Goal: Contribute content: Contribute content

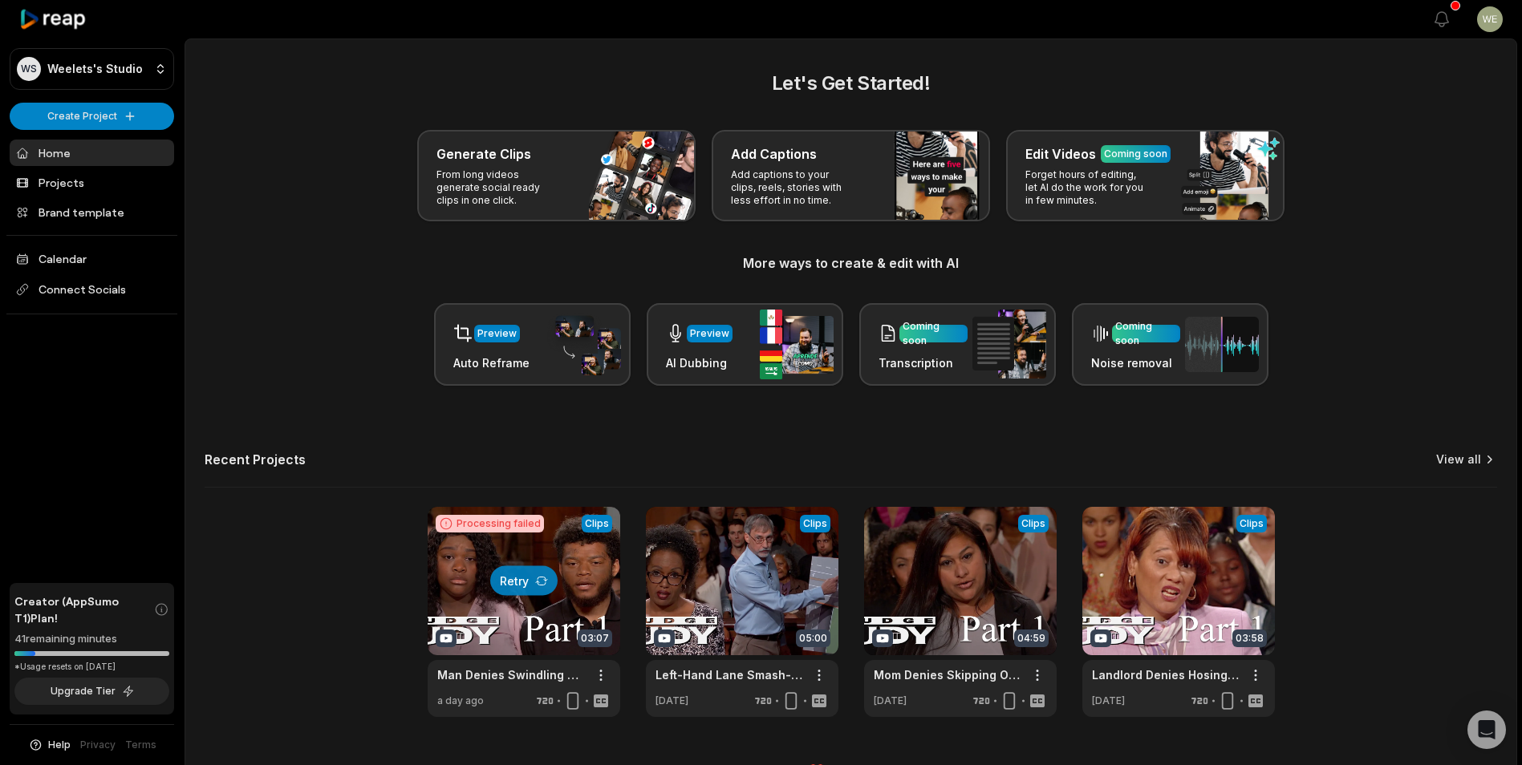
click at [1474, 459] on link "View all" at bounding box center [1458, 460] width 45 height 16
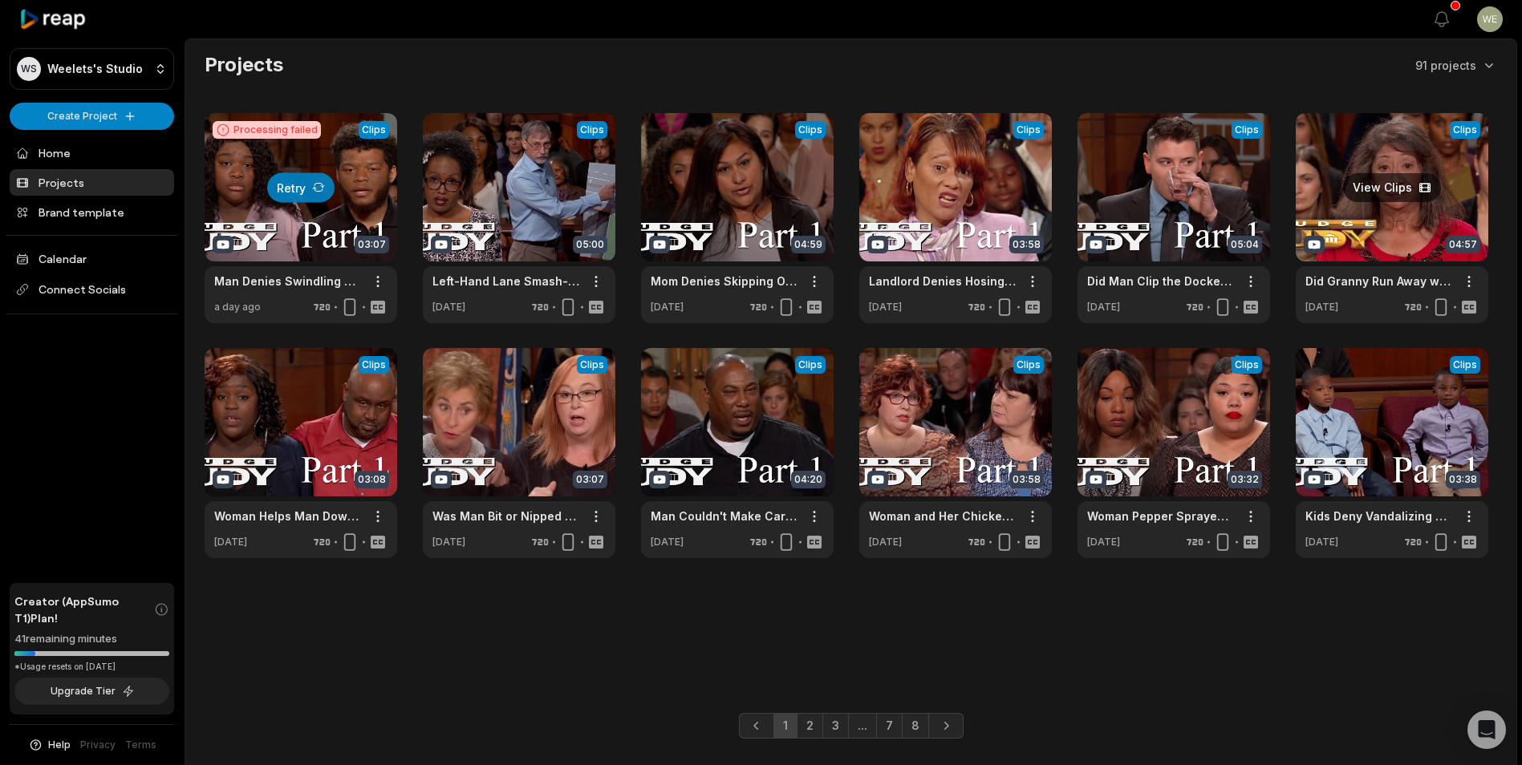
click at [1428, 205] on link at bounding box center [1391, 218] width 193 height 210
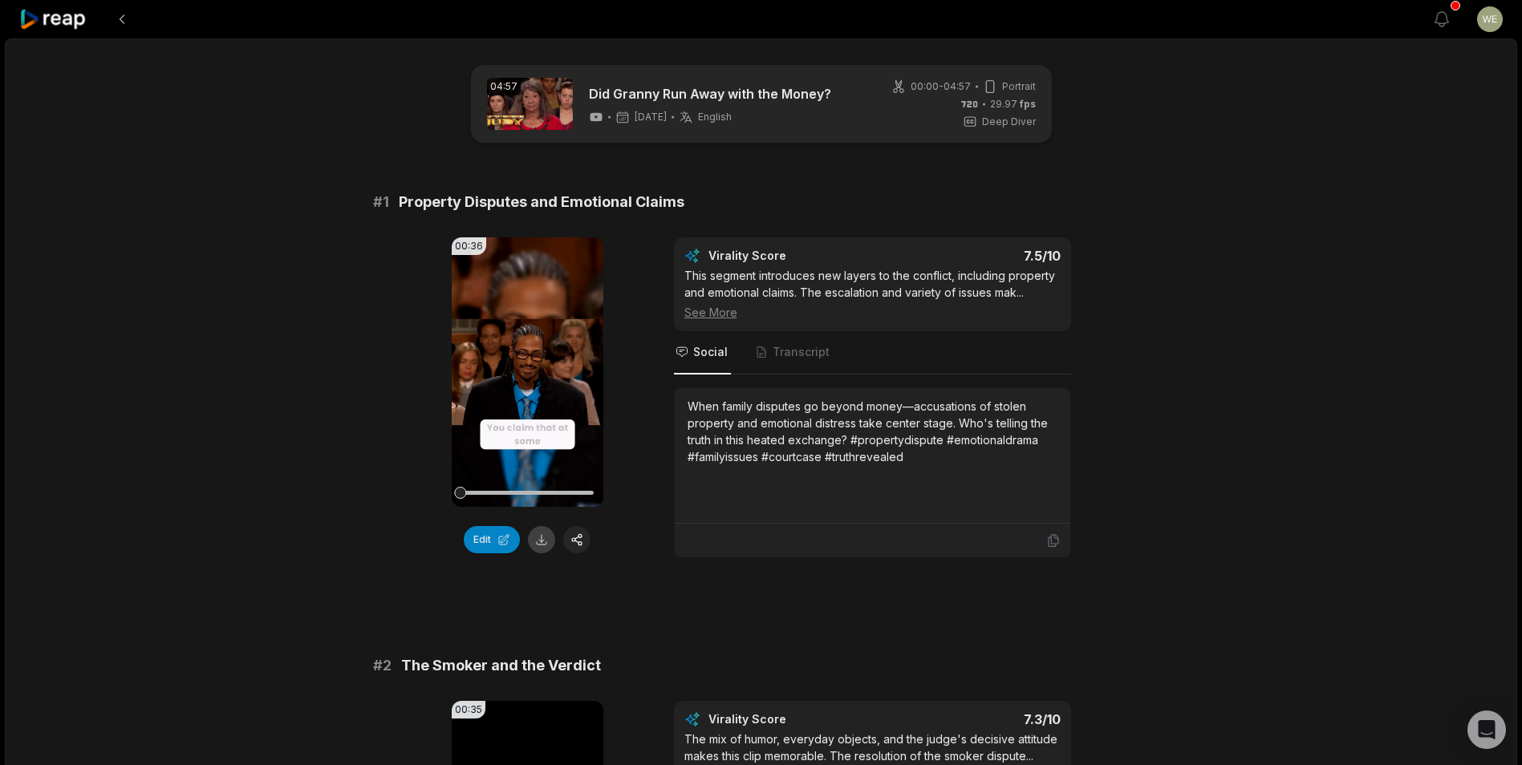
click at [545, 543] on button at bounding box center [541, 539] width 27 height 27
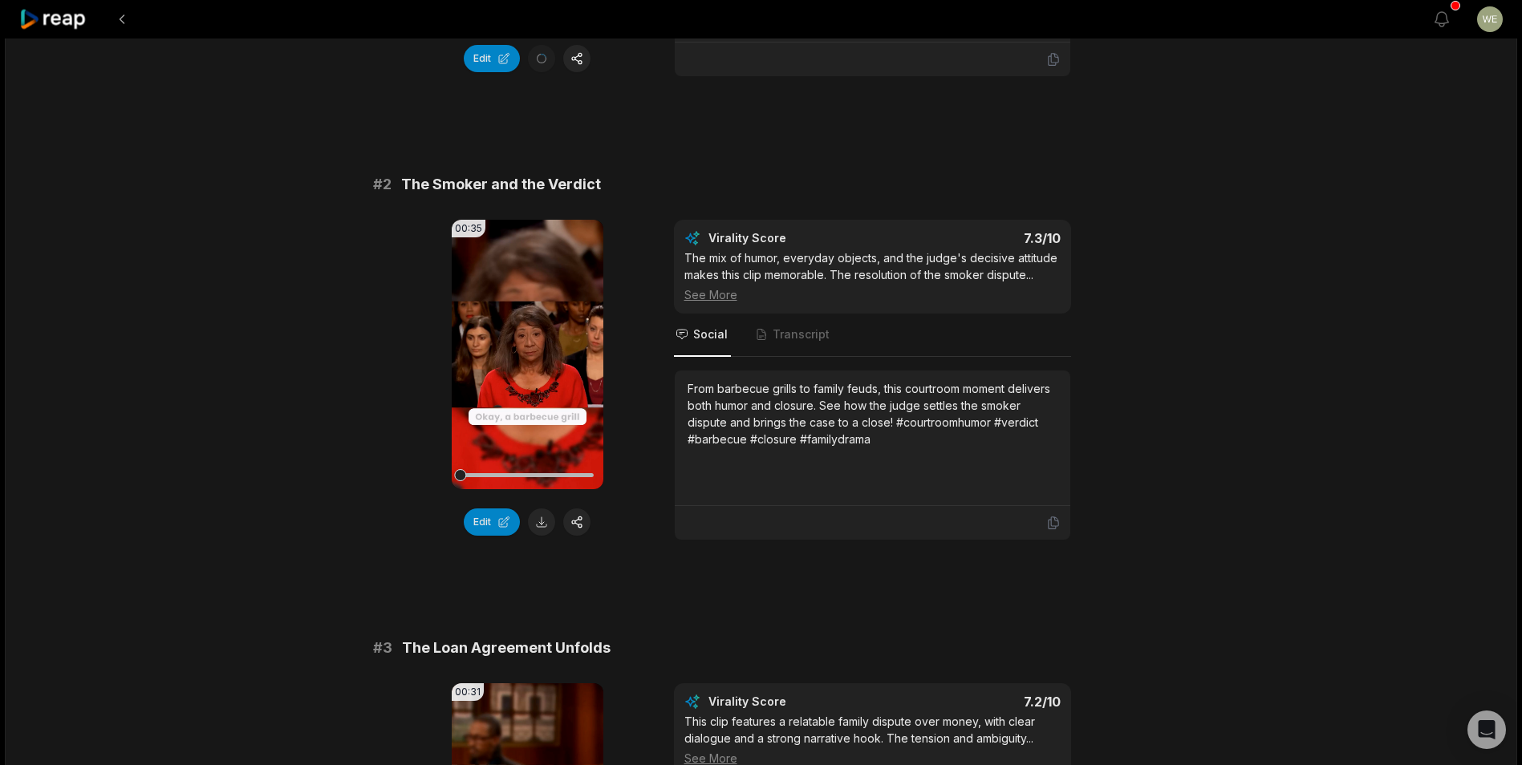
drag, startPoint x: 542, startPoint y: 525, endPoint x: 551, endPoint y: 517, distance: 11.9
click at [542, 525] on button at bounding box center [541, 522] width 27 height 27
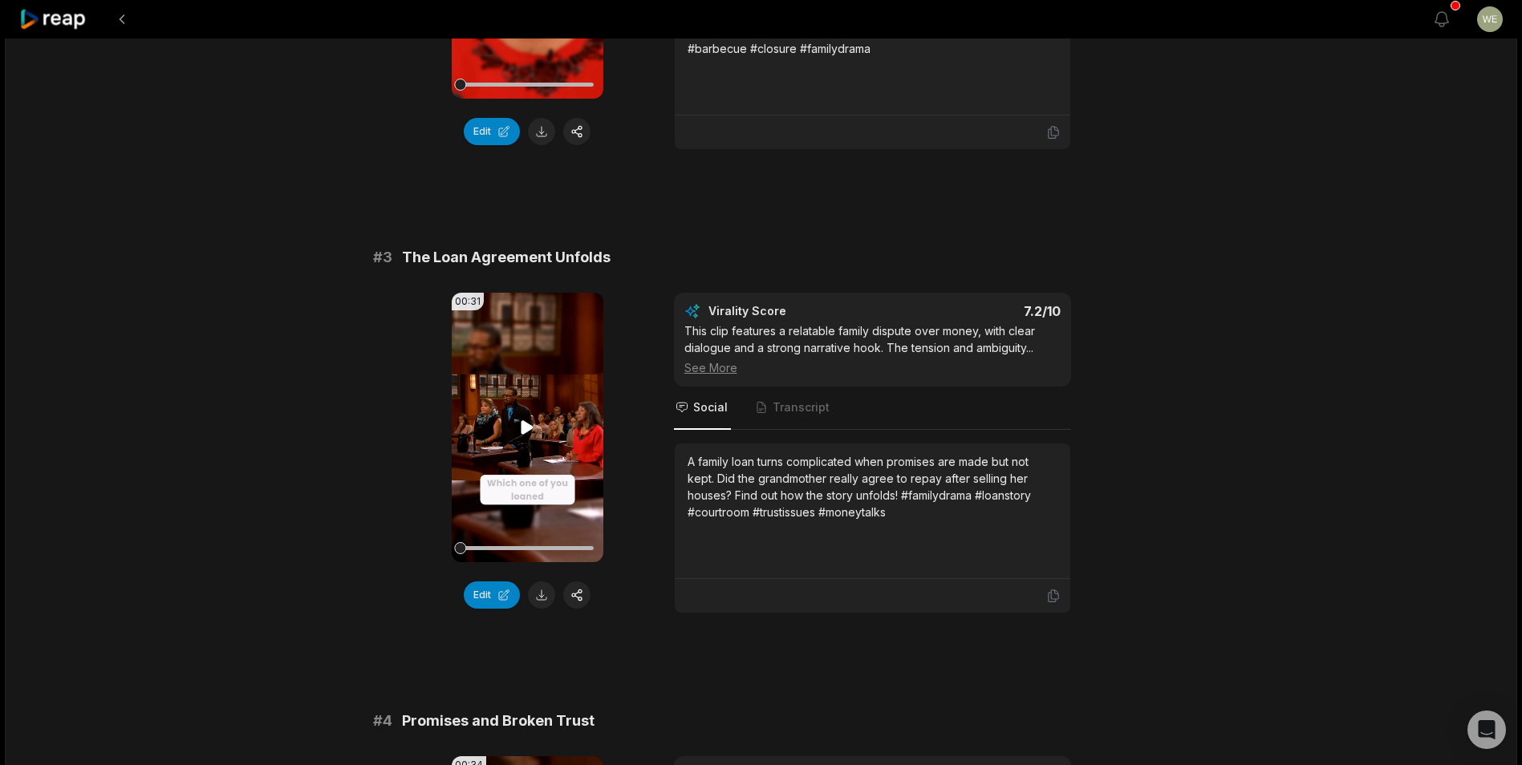
scroll to position [882, 0]
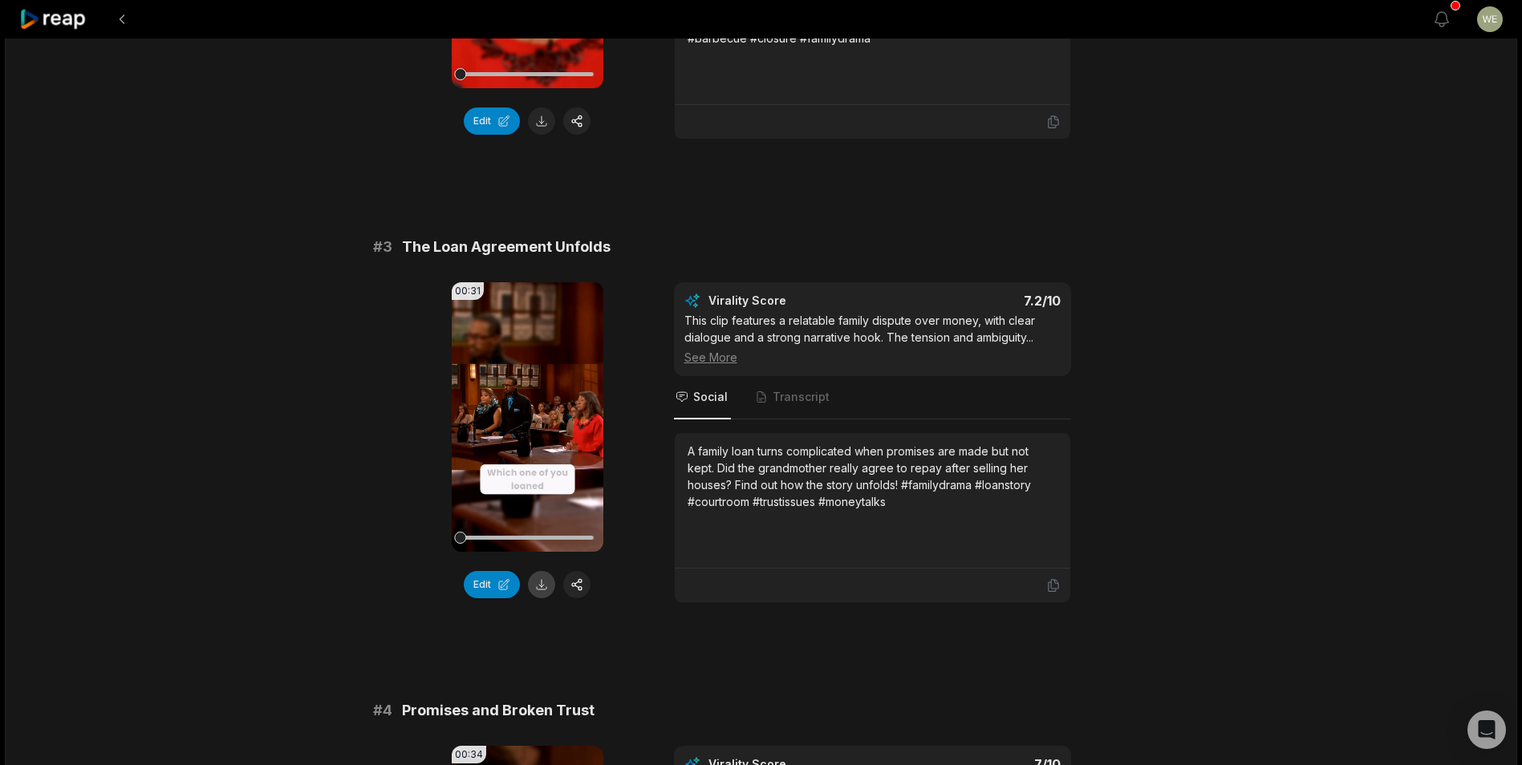
click at [539, 584] on button at bounding box center [541, 584] width 27 height 27
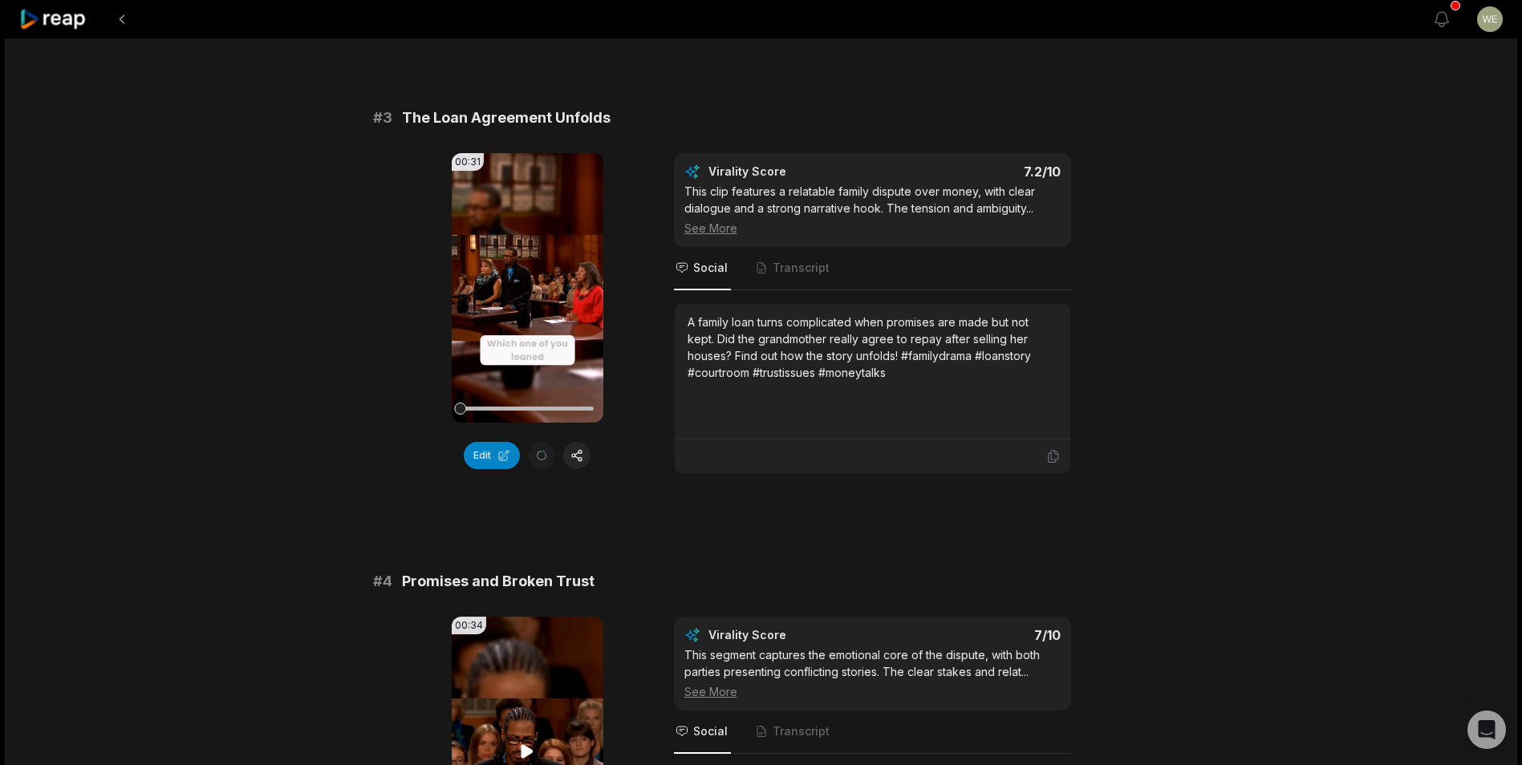
scroll to position [1118, 0]
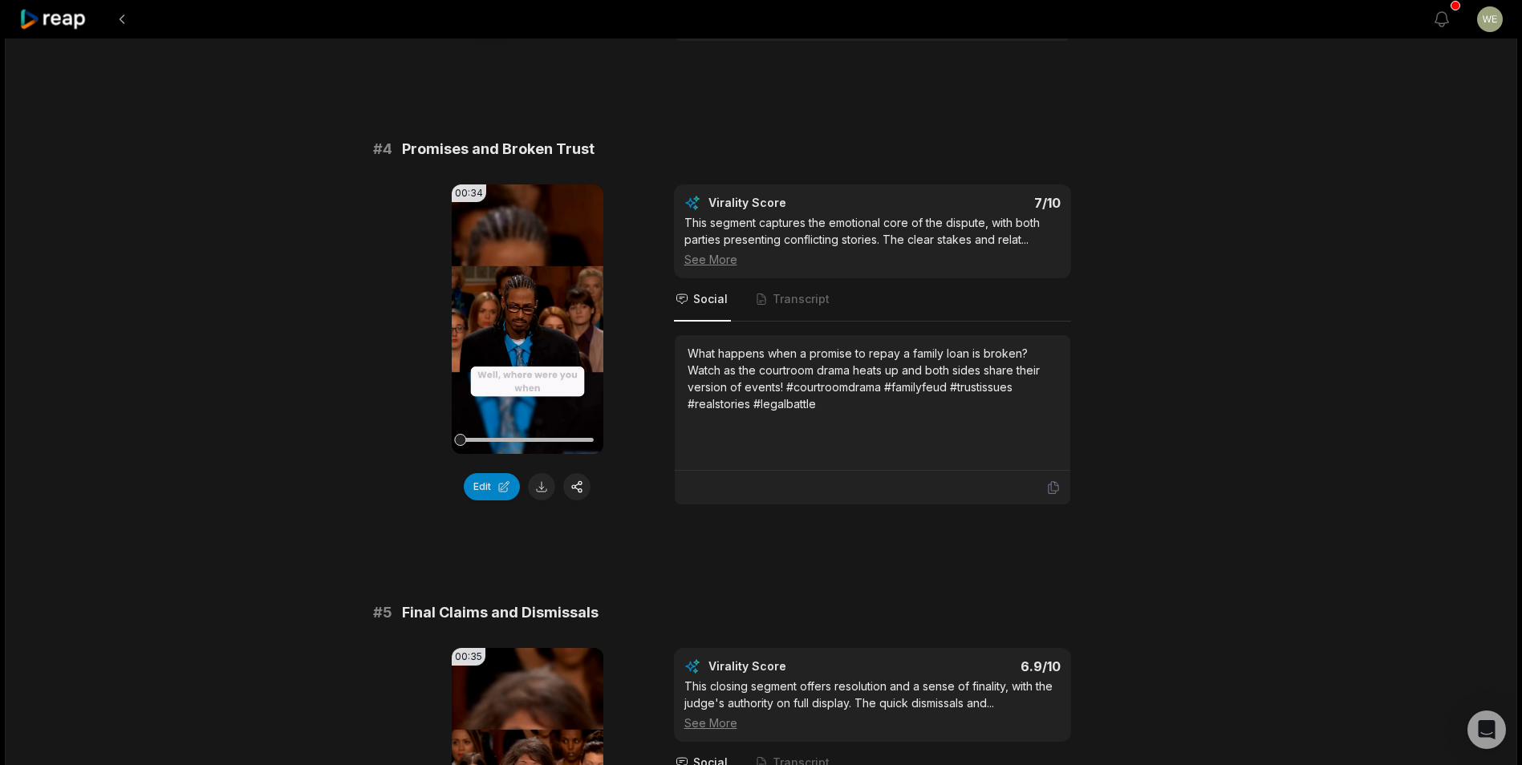
drag, startPoint x: 545, startPoint y: 491, endPoint x: 557, endPoint y: 483, distance: 14.5
click at [545, 491] on button at bounding box center [541, 486] width 27 height 27
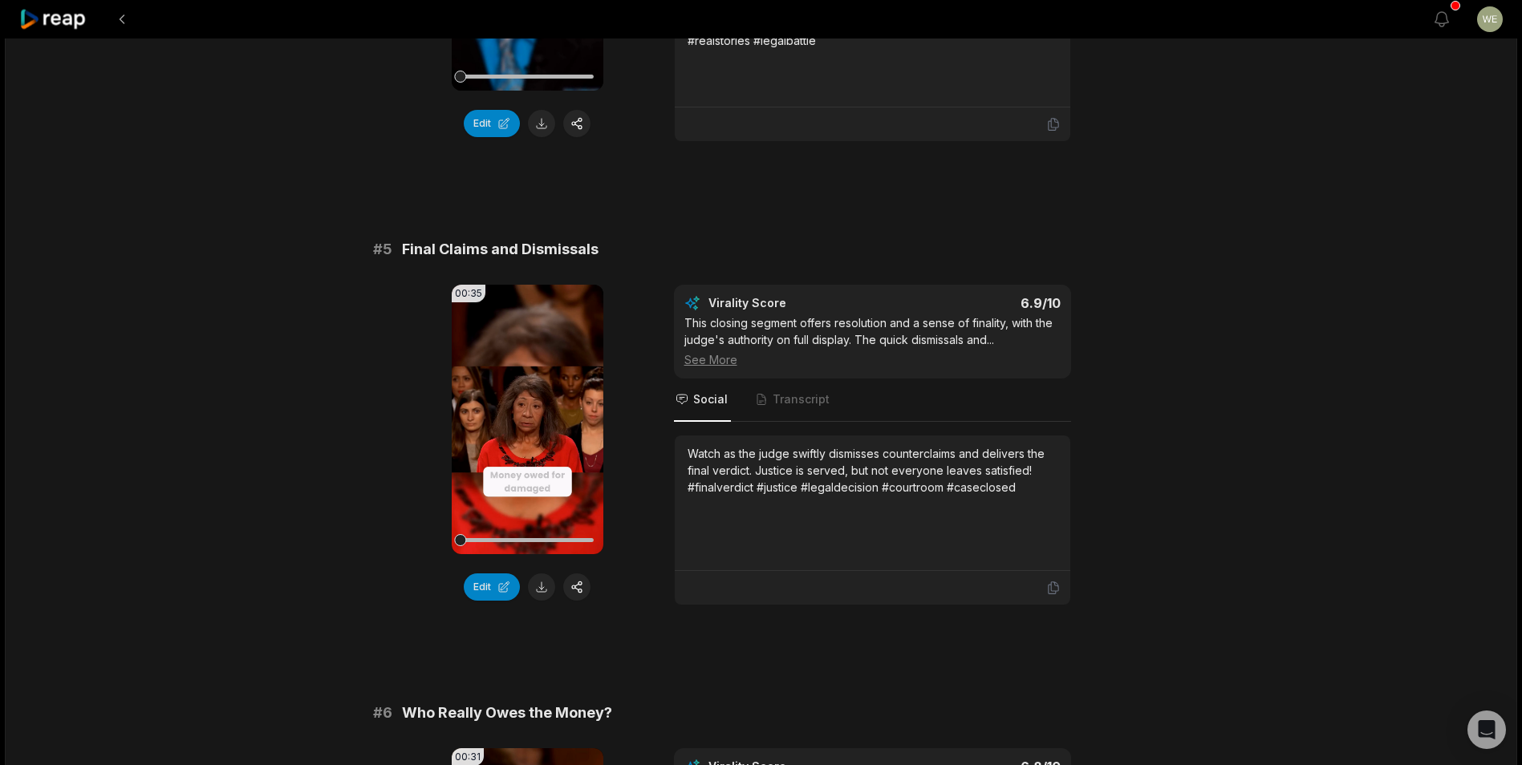
scroll to position [1925, 0]
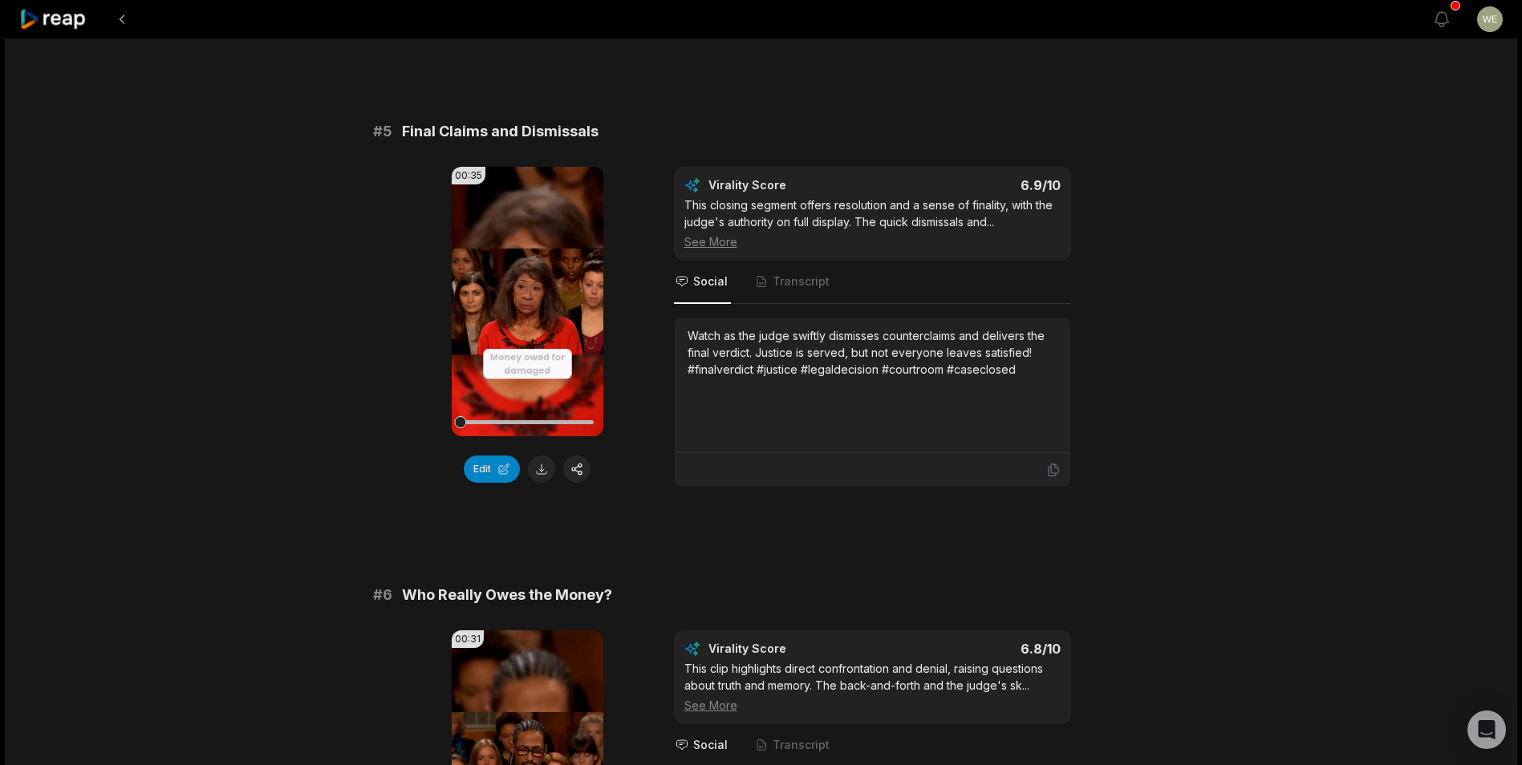
click at [545, 474] on button at bounding box center [541, 469] width 27 height 27
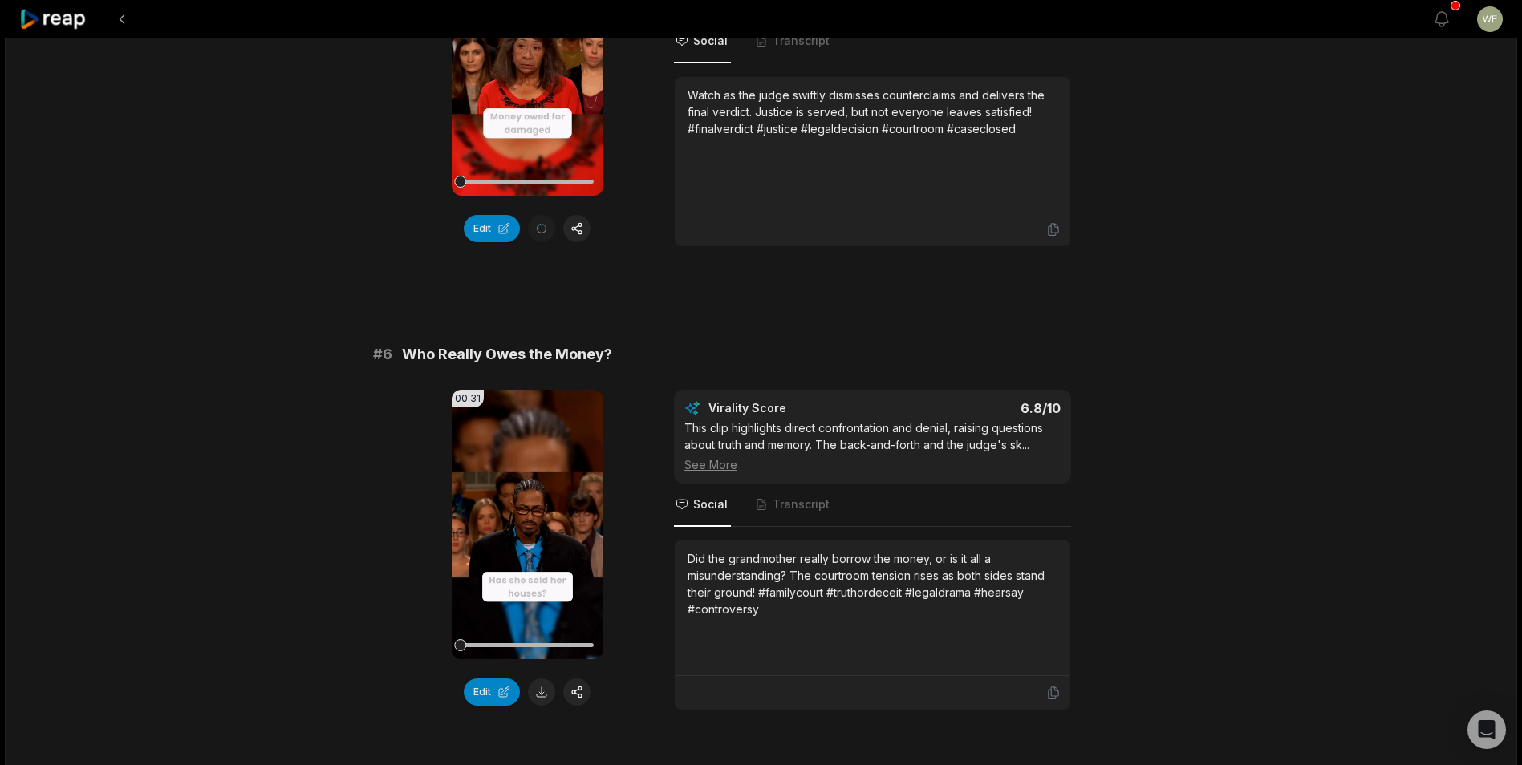
scroll to position [2232, 0]
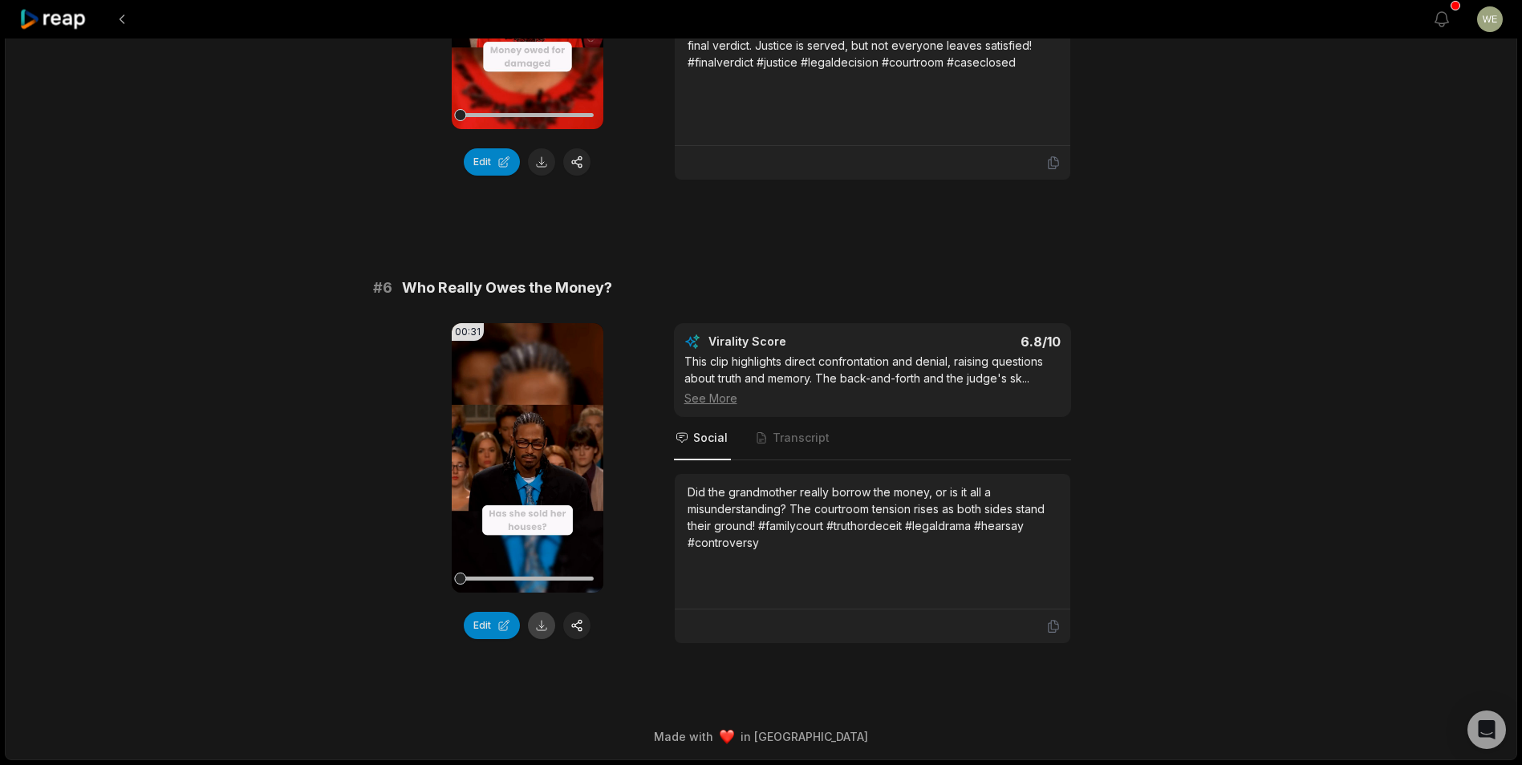
click at [537, 617] on button at bounding box center [541, 625] width 27 height 27
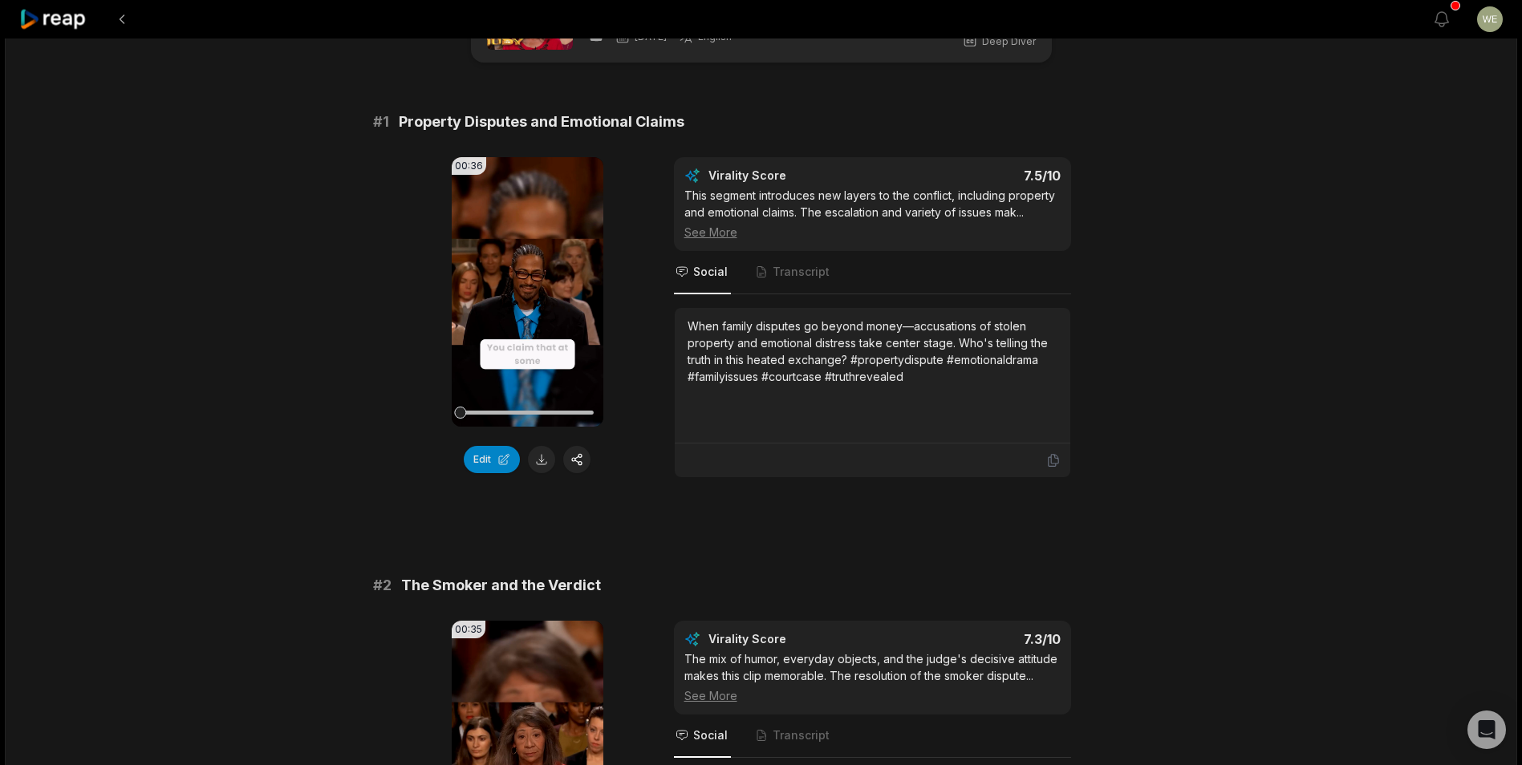
scroll to position [0, 0]
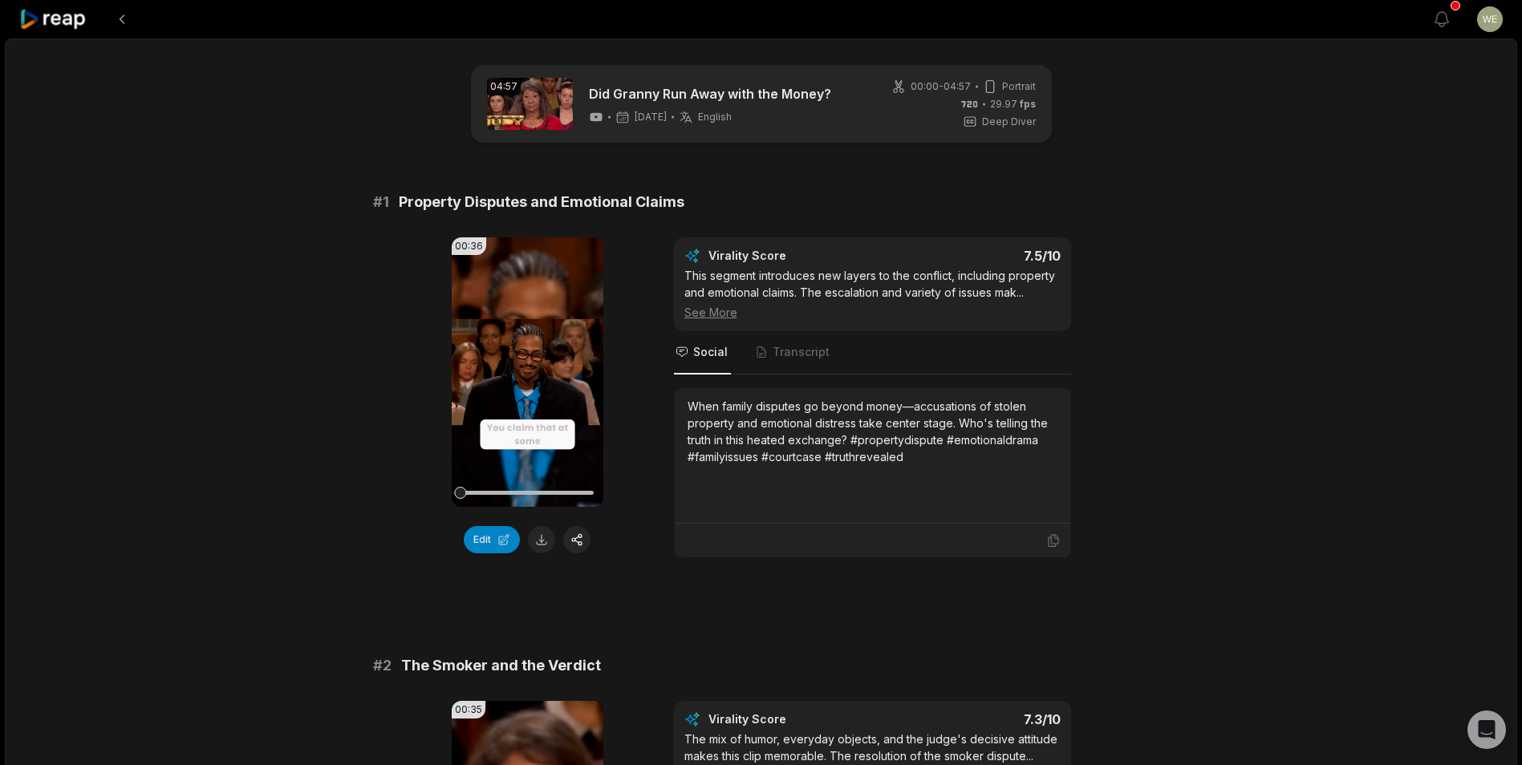
click at [547, 537] on button at bounding box center [541, 539] width 27 height 27
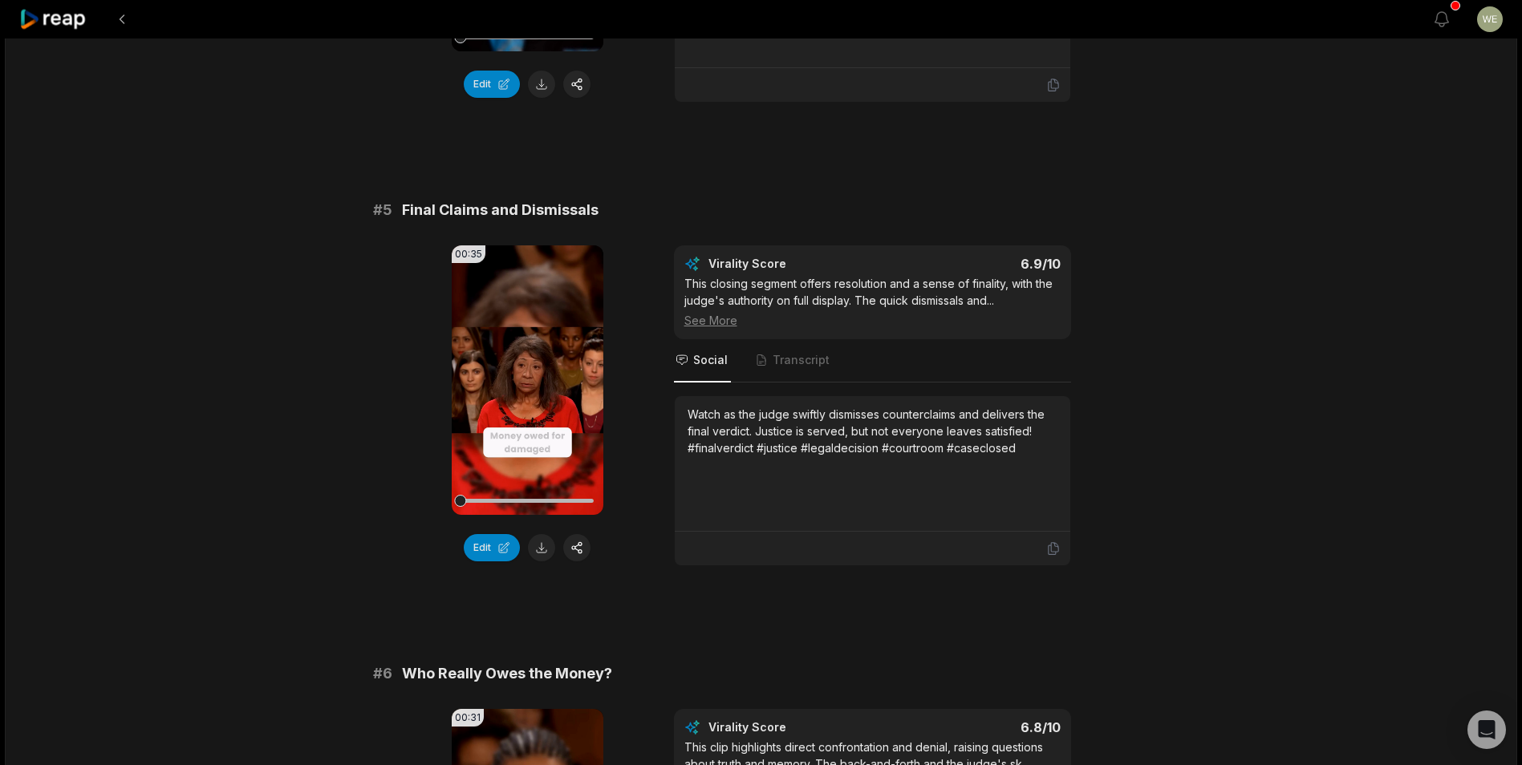
scroll to position [1845, 0]
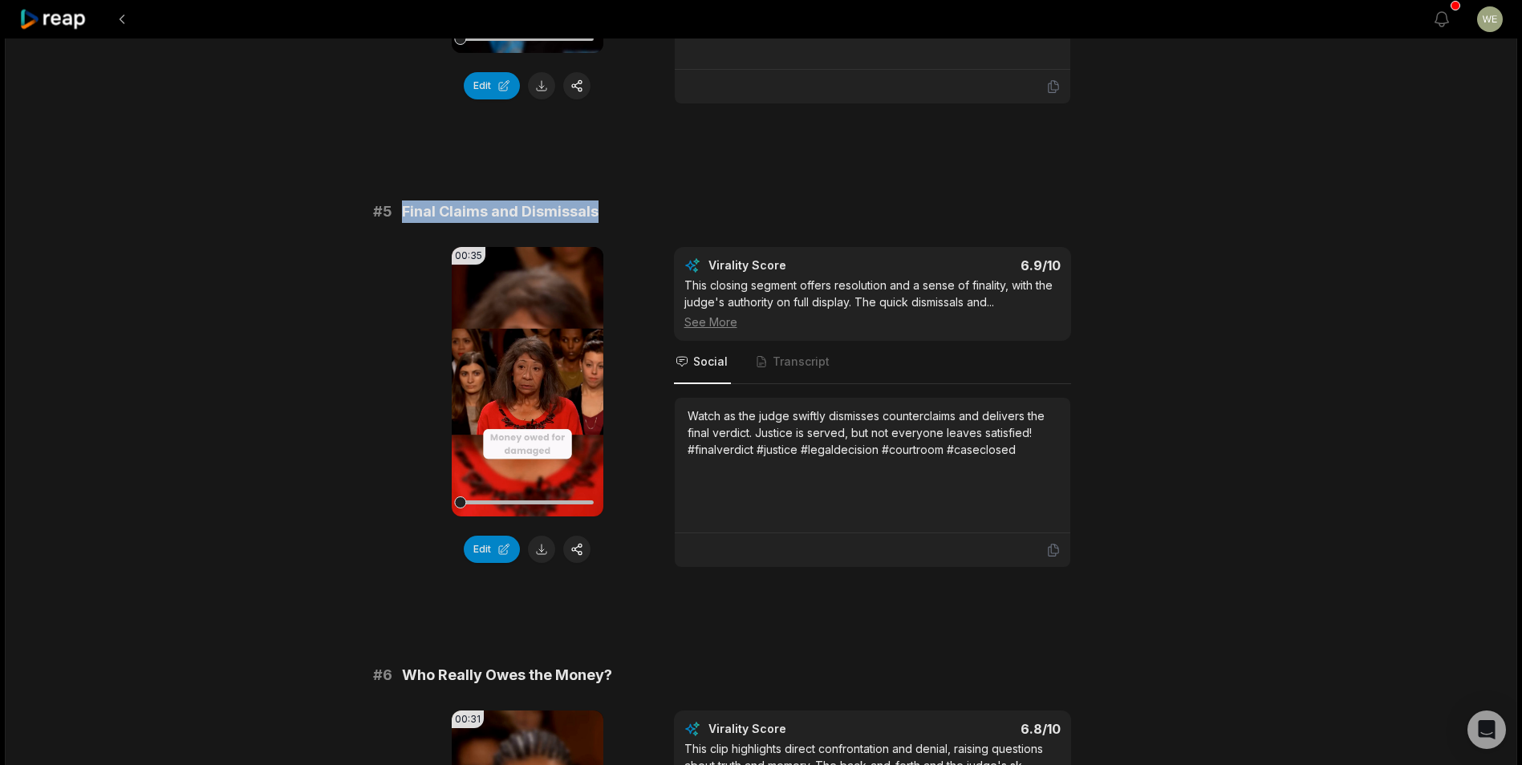
drag, startPoint x: 403, startPoint y: 211, endPoint x: 651, endPoint y: 211, distance: 247.1
click at [651, 211] on div "# 5 Final Claims and Dismissals" at bounding box center [761, 212] width 776 height 22
drag, startPoint x: 651, startPoint y: 211, endPoint x: 574, endPoint y: 209, distance: 77.0
copy span "Final Claims and Dismissals"
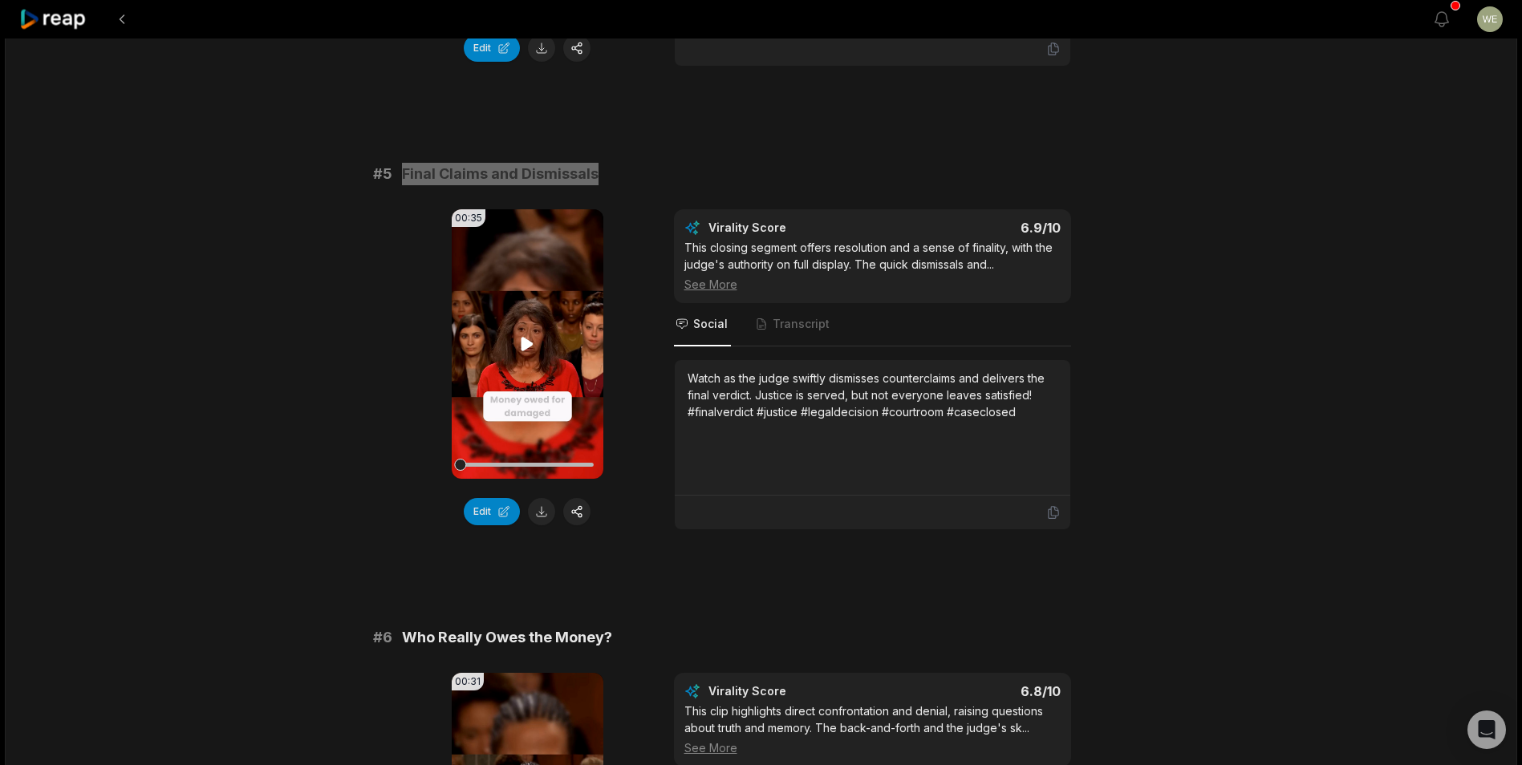
scroll to position [2166, 0]
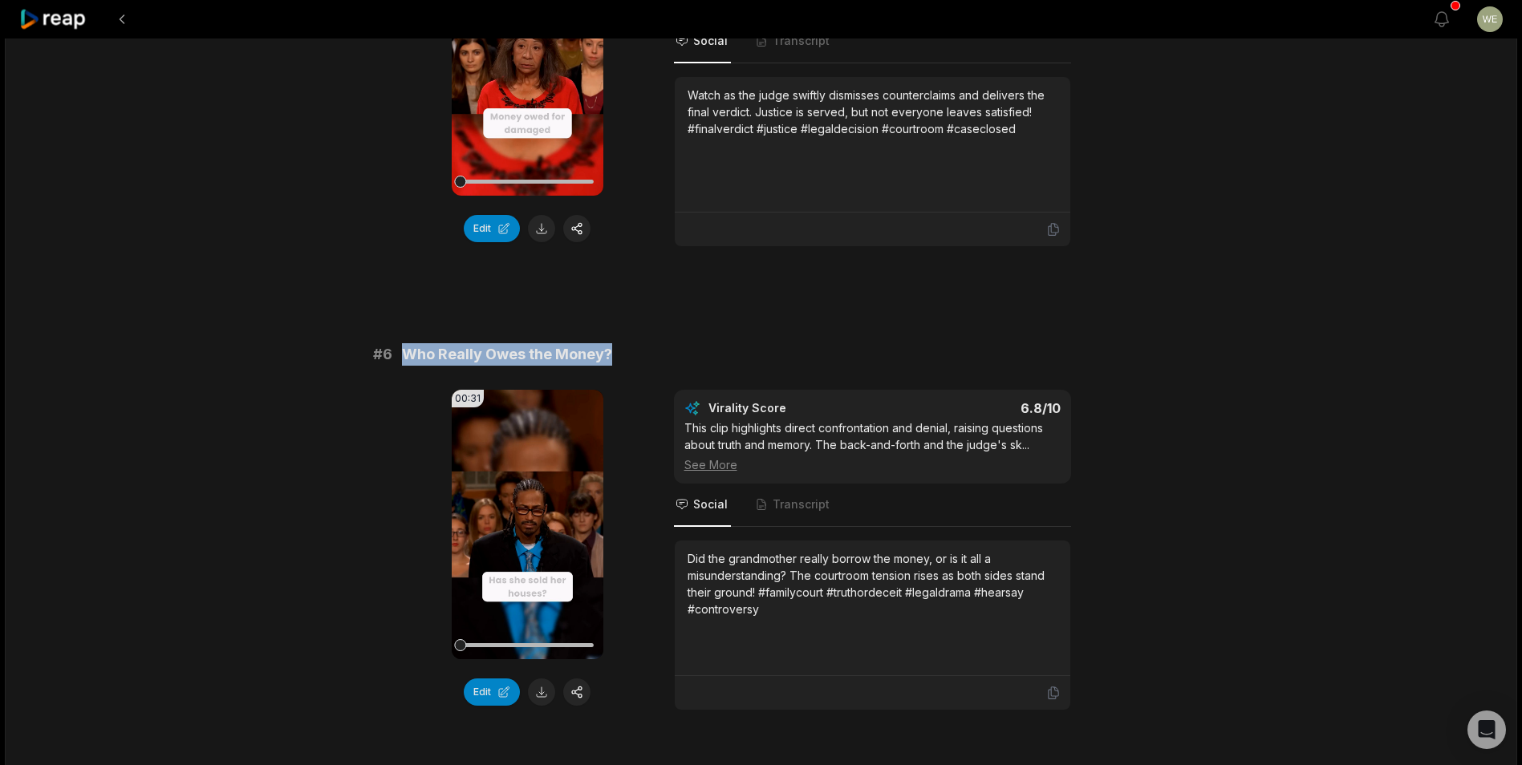
drag, startPoint x: 402, startPoint y: 353, endPoint x: 636, endPoint y: 357, distance: 234.3
click at [636, 357] on div "# 6 Who Really Owes the Money?" at bounding box center [761, 354] width 776 height 22
drag, startPoint x: 636, startPoint y: 357, endPoint x: 588, endPoint y: 359, distance: 48.2
copy span "Who Really Owes the Money?"
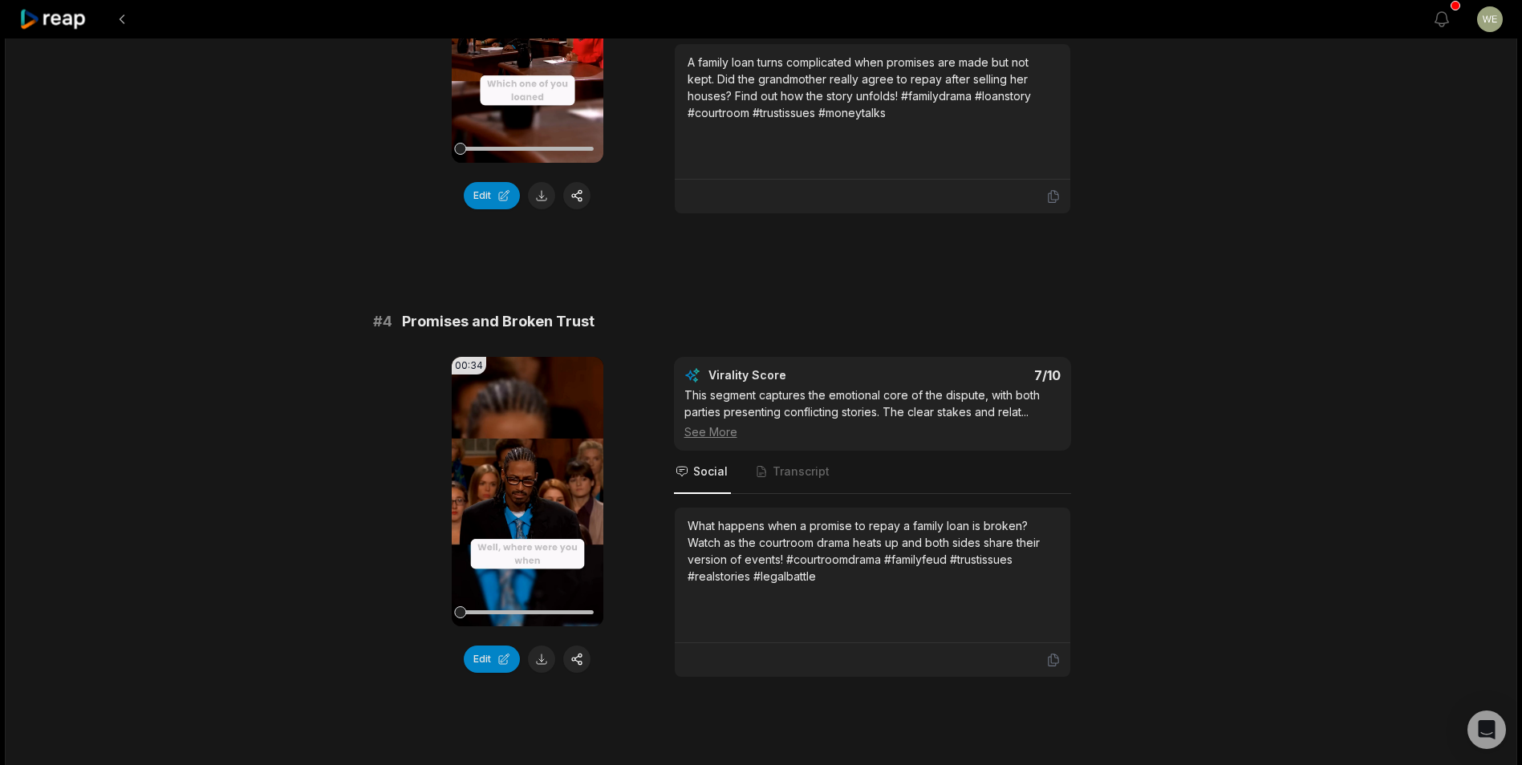
scroll to position [1270, 0]
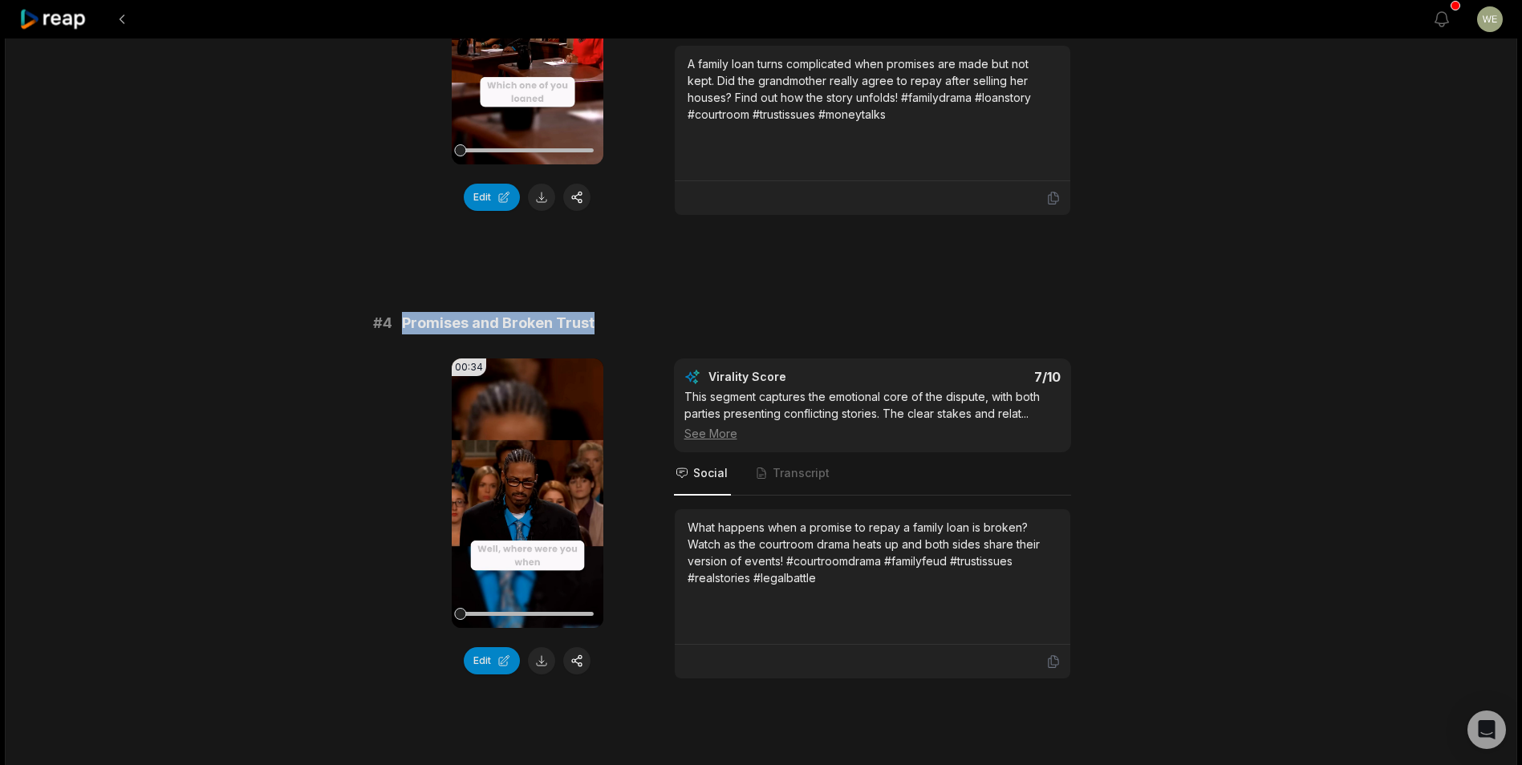
drag, startPoint x: 403, startPoint y: 322, endPoint x: 621, endPoint y: 303, distance: 219.0
click at [621, 303] on div "# 1 Property Disputes and Emotional Claims 00:36 Your browser does not support …" at bounding box center [761, 264] width 776 height 2686
drag, startPoint x: 621, startPoint y: 303, endPoint x: 528, endPoint y: 328, distance: 96.3
copy span "Promises and Broken Trust"
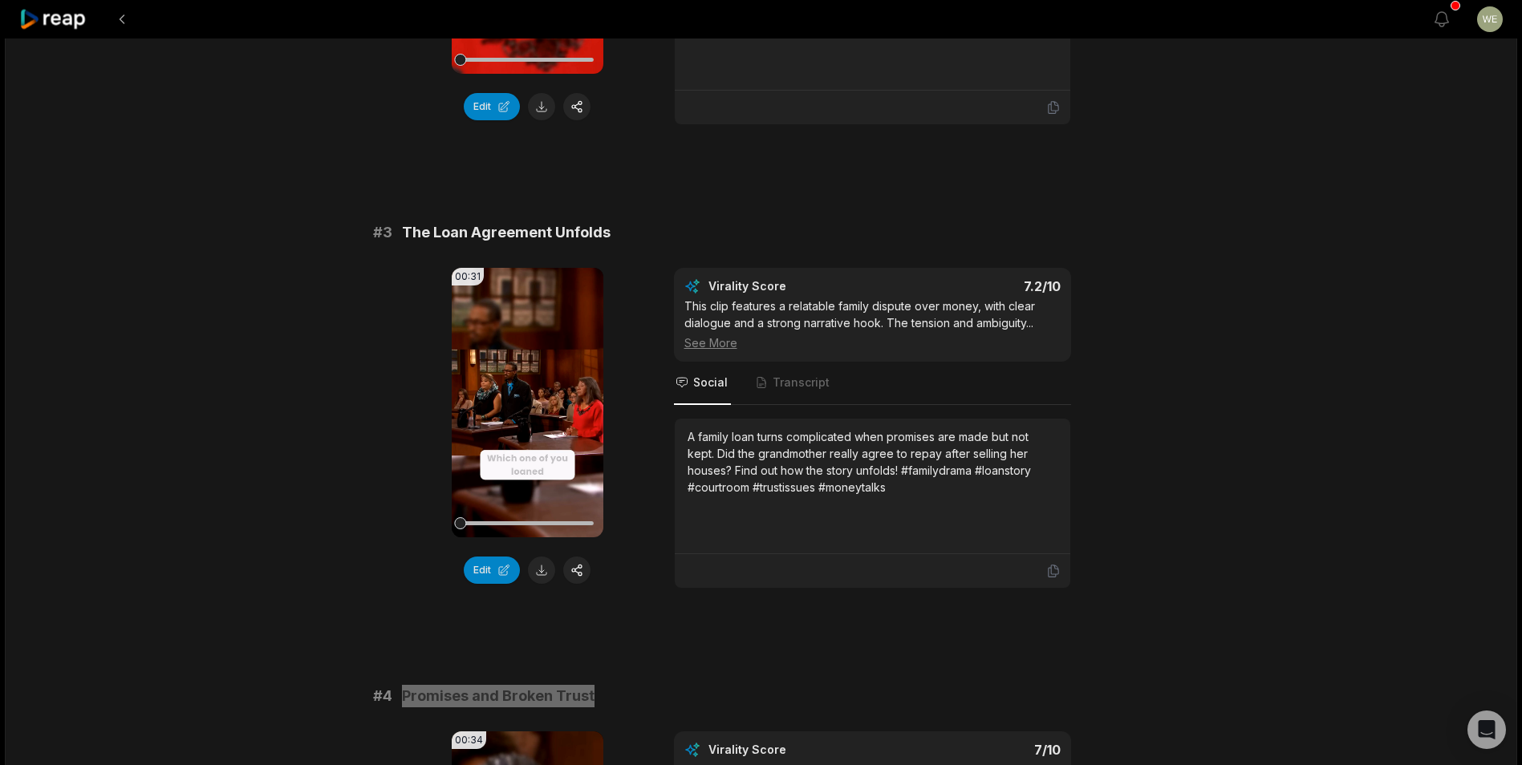
scroll to position [869, 0]
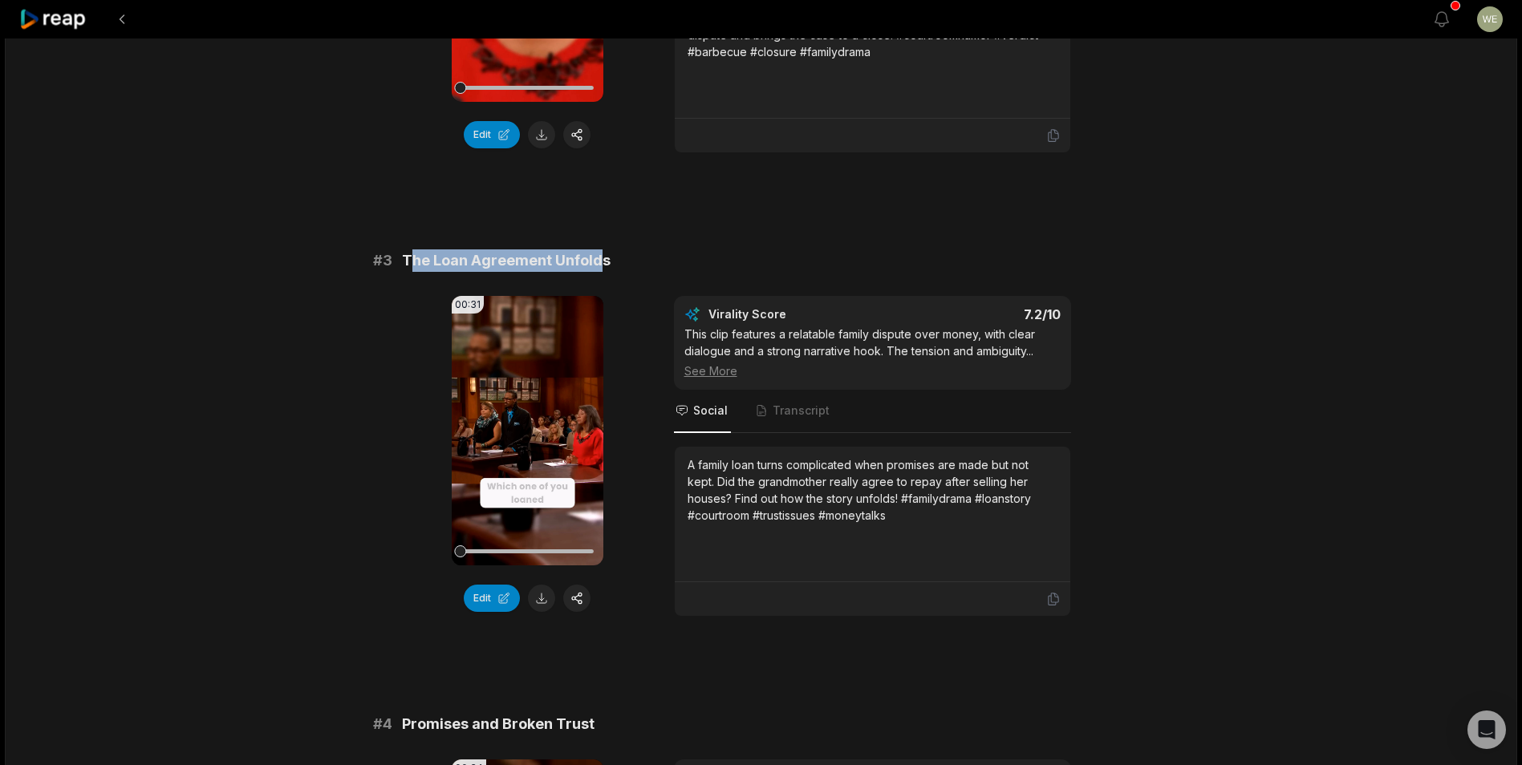
drag, startPoint x: 408, startPoint y: 260, endPoint x: 598, endPoint y: 263, distance: 190.1
click at [598, 263] on span "The Loan Agreement Unfolds" at bounding box center [506, 260] width 209 height 22
drag, startPoint x: 598, startPoint y: 263, endPoint x: 503, endPoint y: 269, distance: 95.6
click at [503, 269] on span "The Loan Agreement Unfolds" at bounding box center [506, 260] width 209 height 22
drag, startPoint x: 399, startPoint y: 258, endPoint x: 675, endPoint y: 262, distance: 275.2
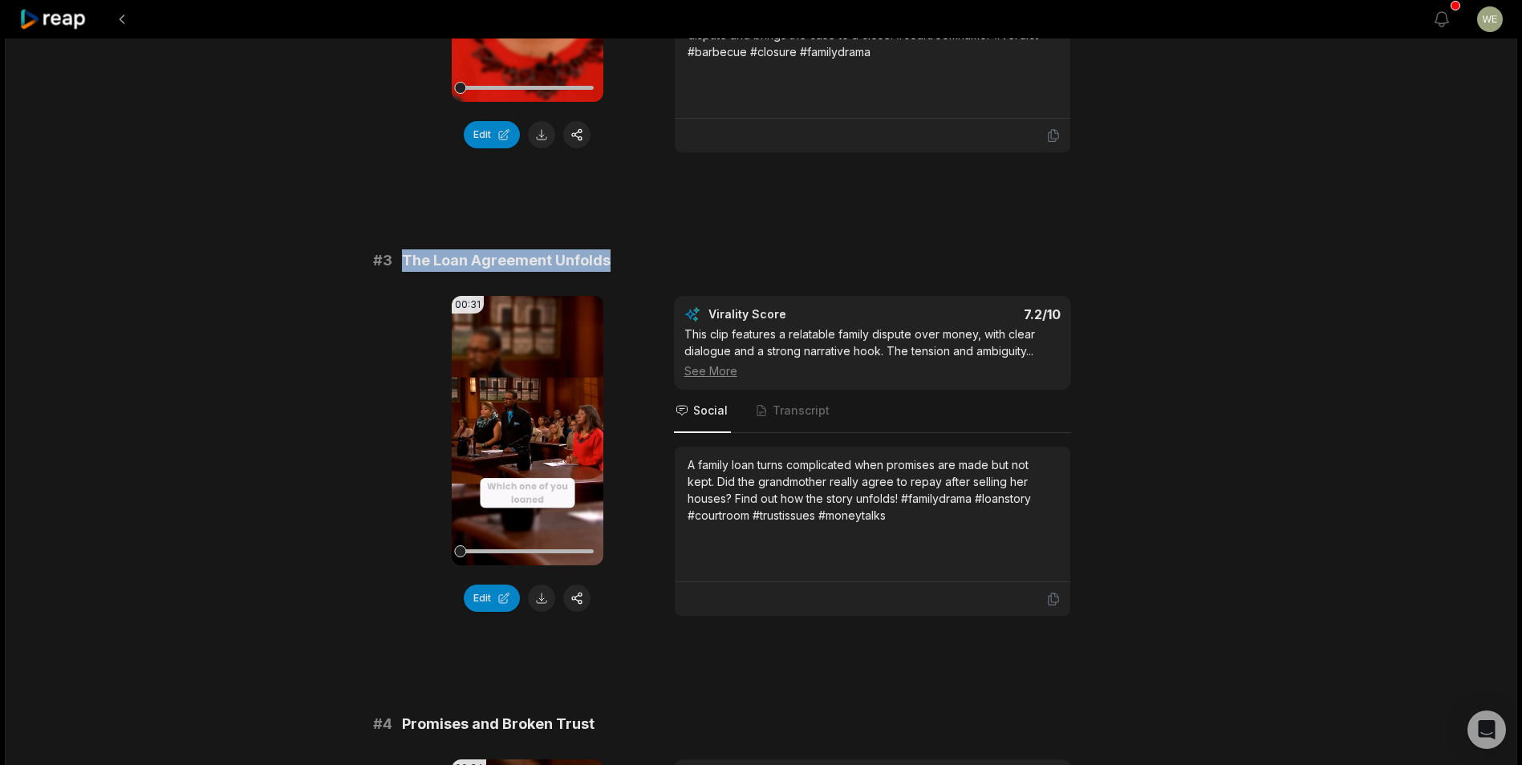
click at [675, 262] on div "# 3 The Loan Agreement Unfolds" at bounding box center [761, 260] width 776 height 22
drag, startPoint x: 529, startPoint y: 273, endPoint x: 439, endPoint y: 271, distance: 89.9
click at [439, 271] on span "The Loan Agreement Unfolds" at bounding box center [506, 260] width 209 height 22
drag, startPoint x: 403, startPoint y: 259, endPoint x: 644, endPoint y: 270, distance: 241.7
click at [644, 270] on div "# 3 The Loan Agreement Unfolds" at bounding box center [761, 260] width 776 height 22
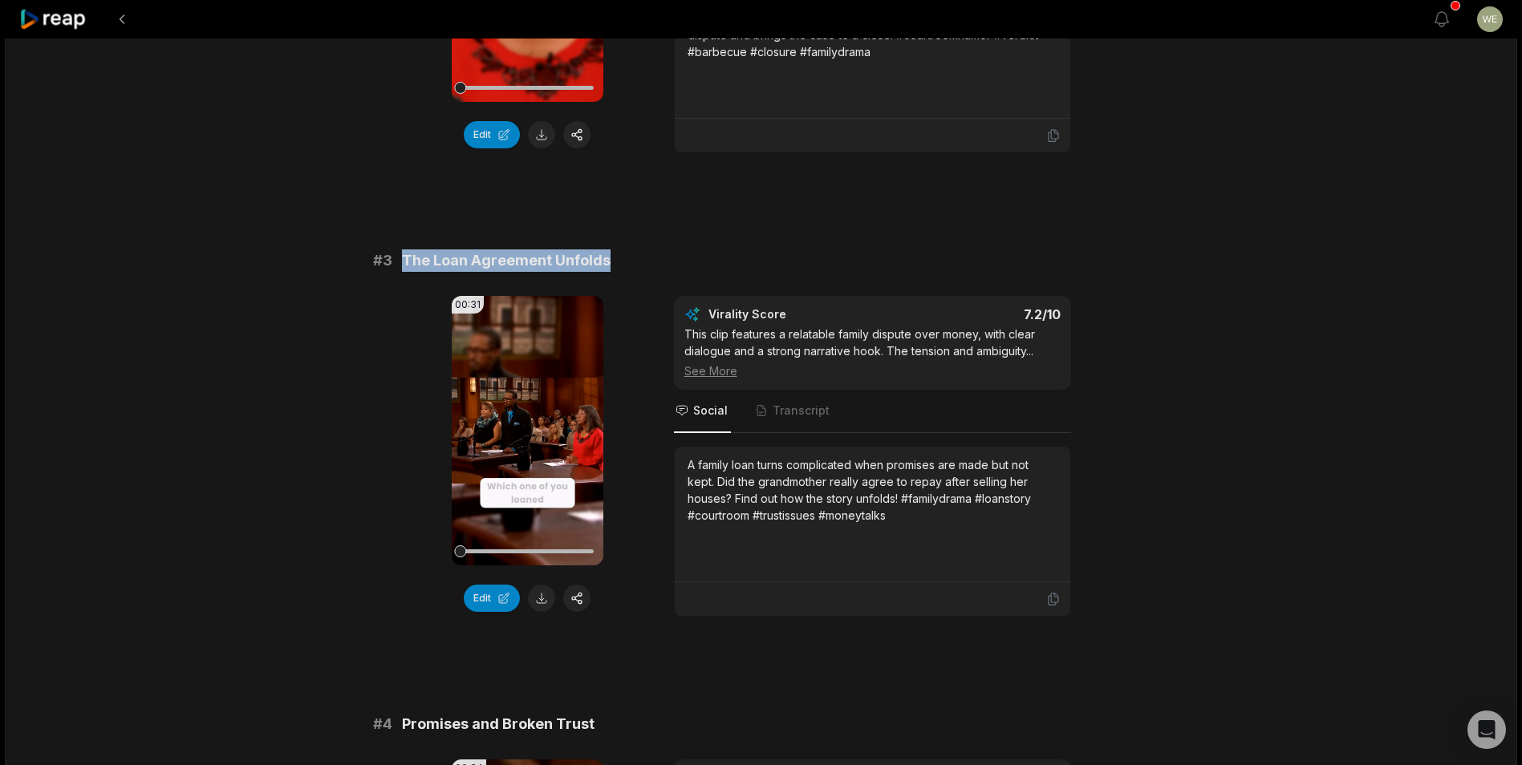
drag, startPoint x: 644, startPoint y: 270, endPoint x: 529, endPoint y: 266, distance: 114.8
copy span "The Loan Agreement Unfolds"
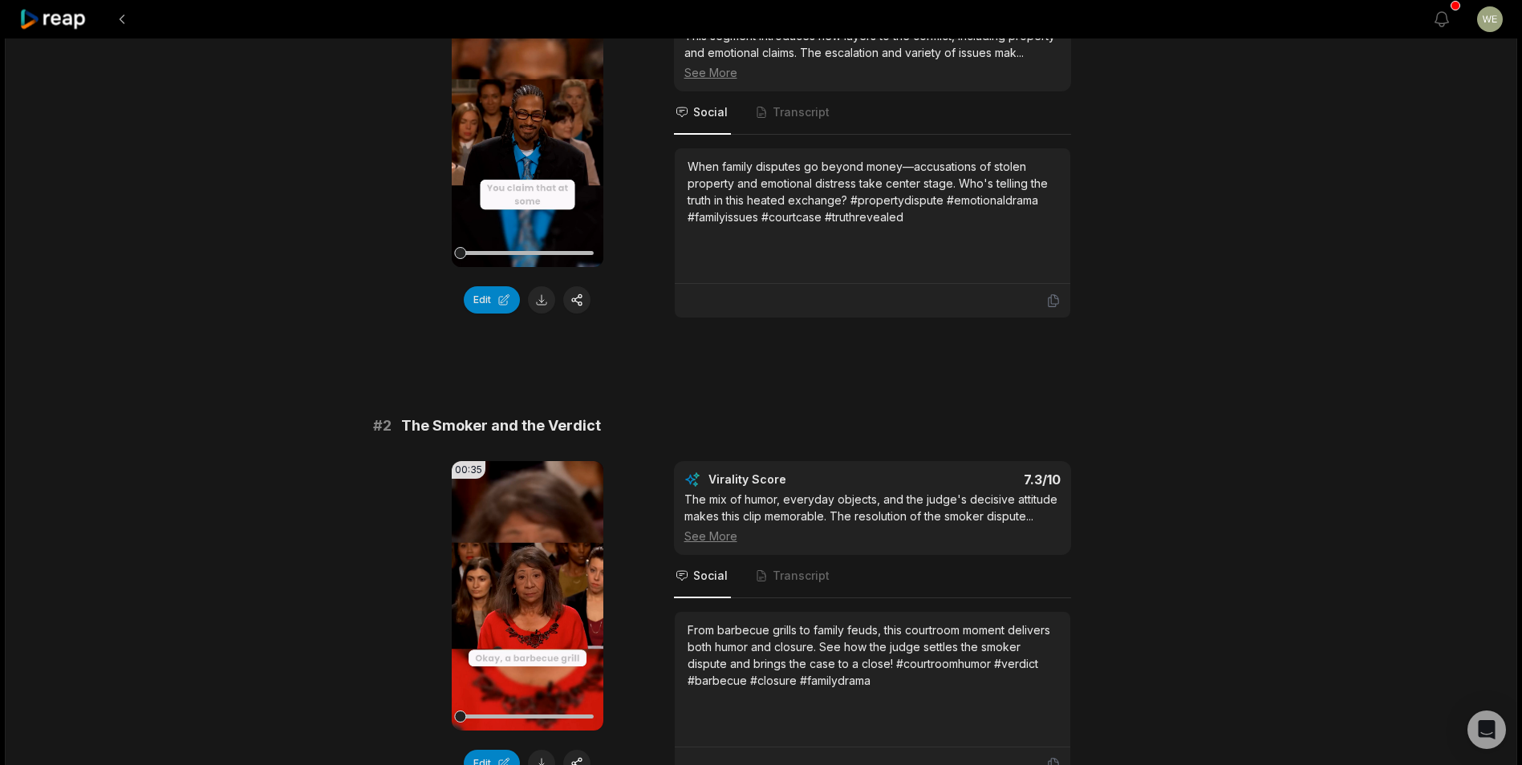
scroll to position [147, 0]
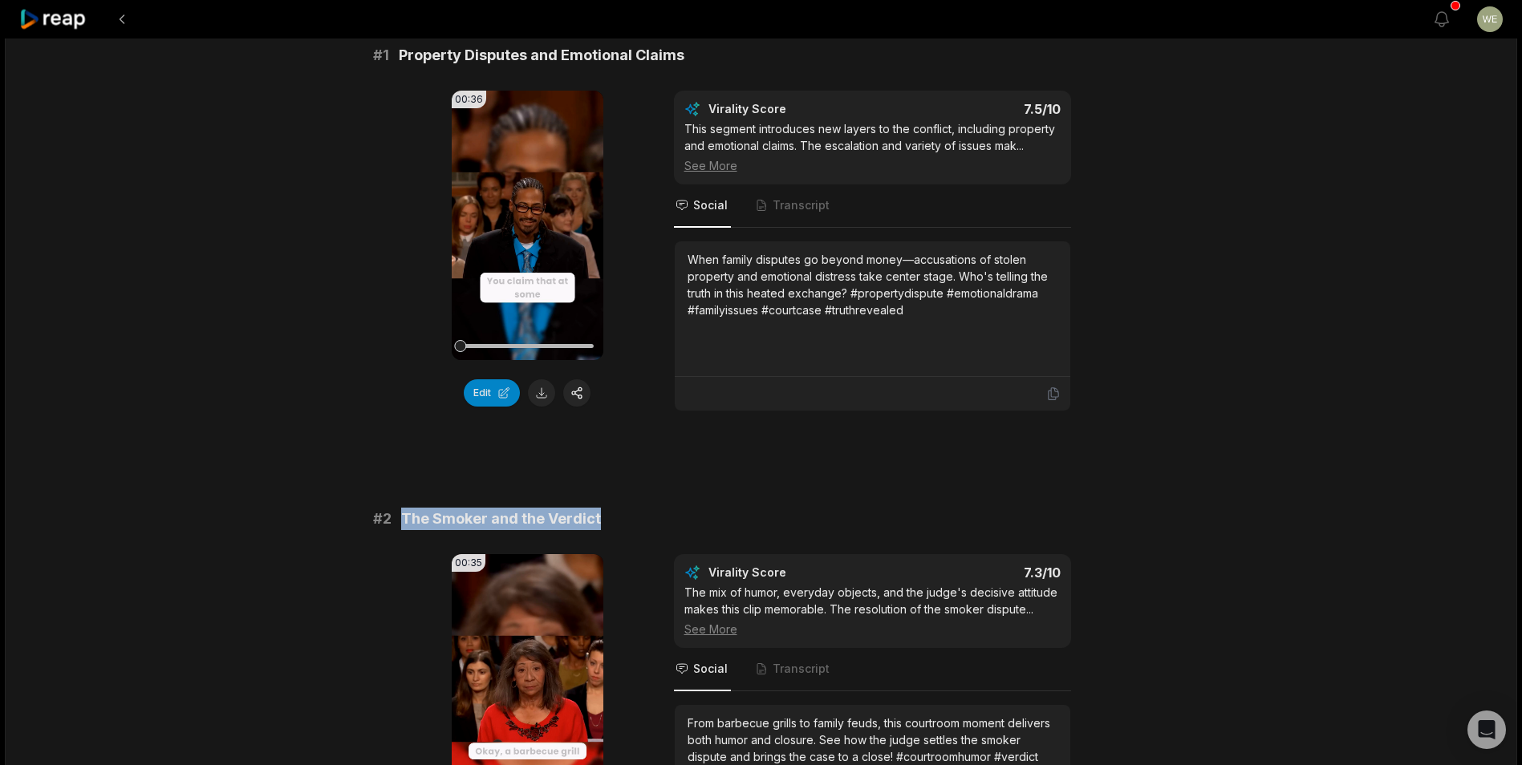
drag, startPoint x: 399, startPoint y: 518, endPoint x: 624, endPoint y: 518, distance: 225.4
click at [624, 518] on div "# 2 The Smoker and the Verdict" at bounding box center [761, 519] width 776 height 22
drag, startPoint x: 624, startPoint y: 518, endPoint x: 554, endPoint y: 524, distance: 70.0
copy span "The Smoker and the Verdict"
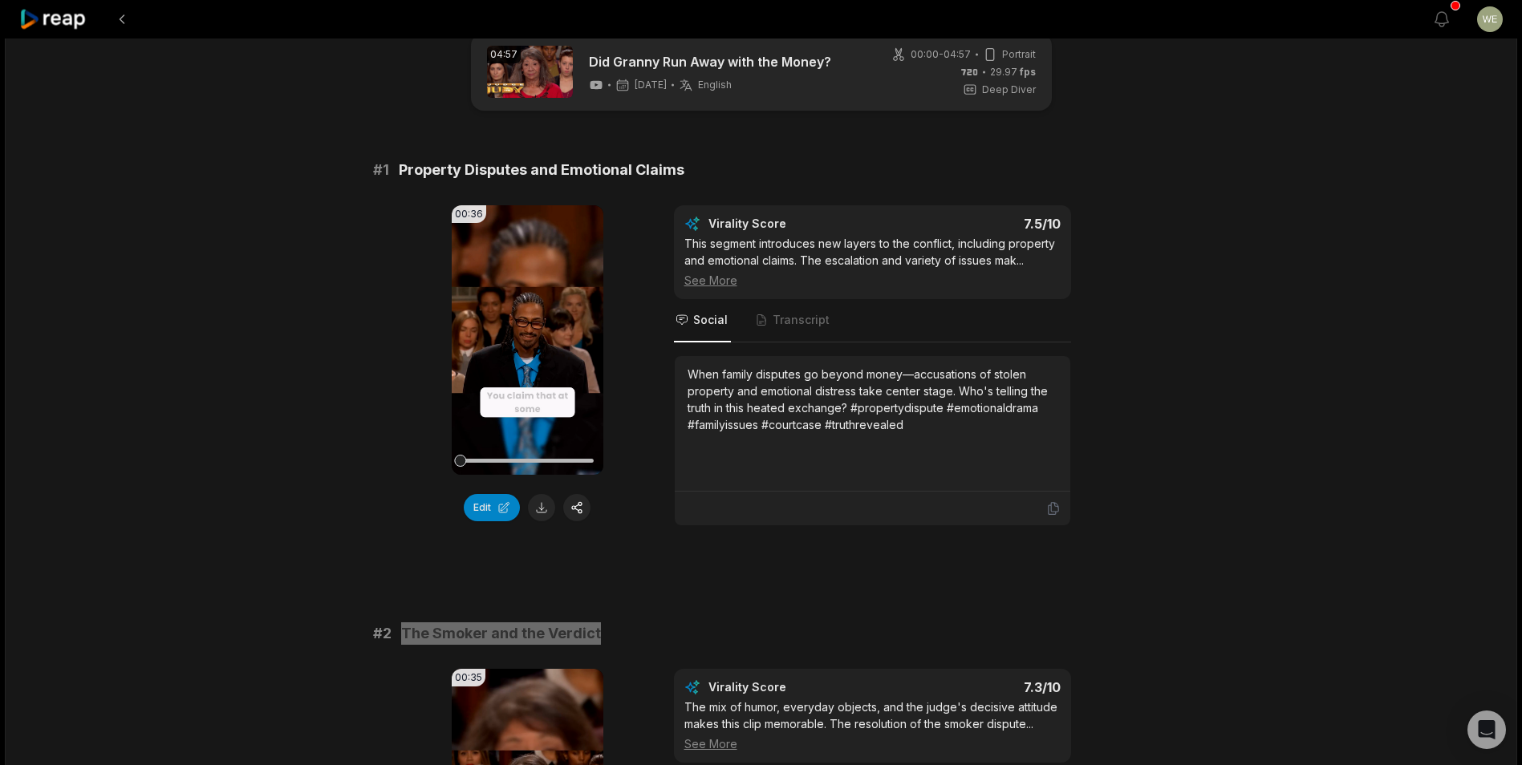
scroll to position [0, 0]
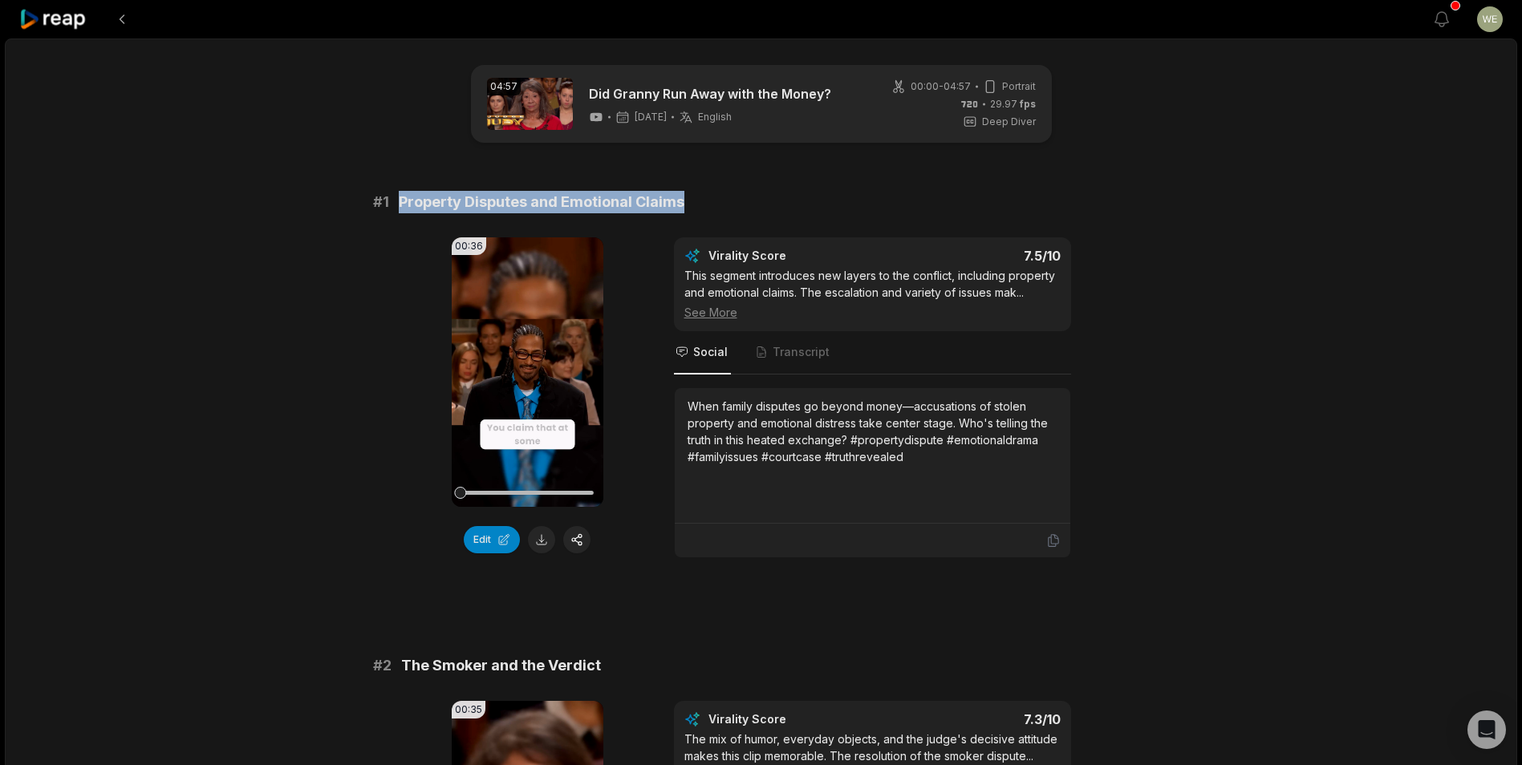
drag, startPoint x: 402, startPoint y: 201, endPoint x: 703, endPoint y: 202, distance: 301.6
click at [703, 202] on div "# 1 Property Disputes and Emotional Claims" at bounding box center [761, 202] width 776 height 22
drag, startPoint x: 703, startPoint y: 202, endPoint x: 578, endPoint y: 192, distance: 125.6
copy span "Property Disputes and Emotional Claims"
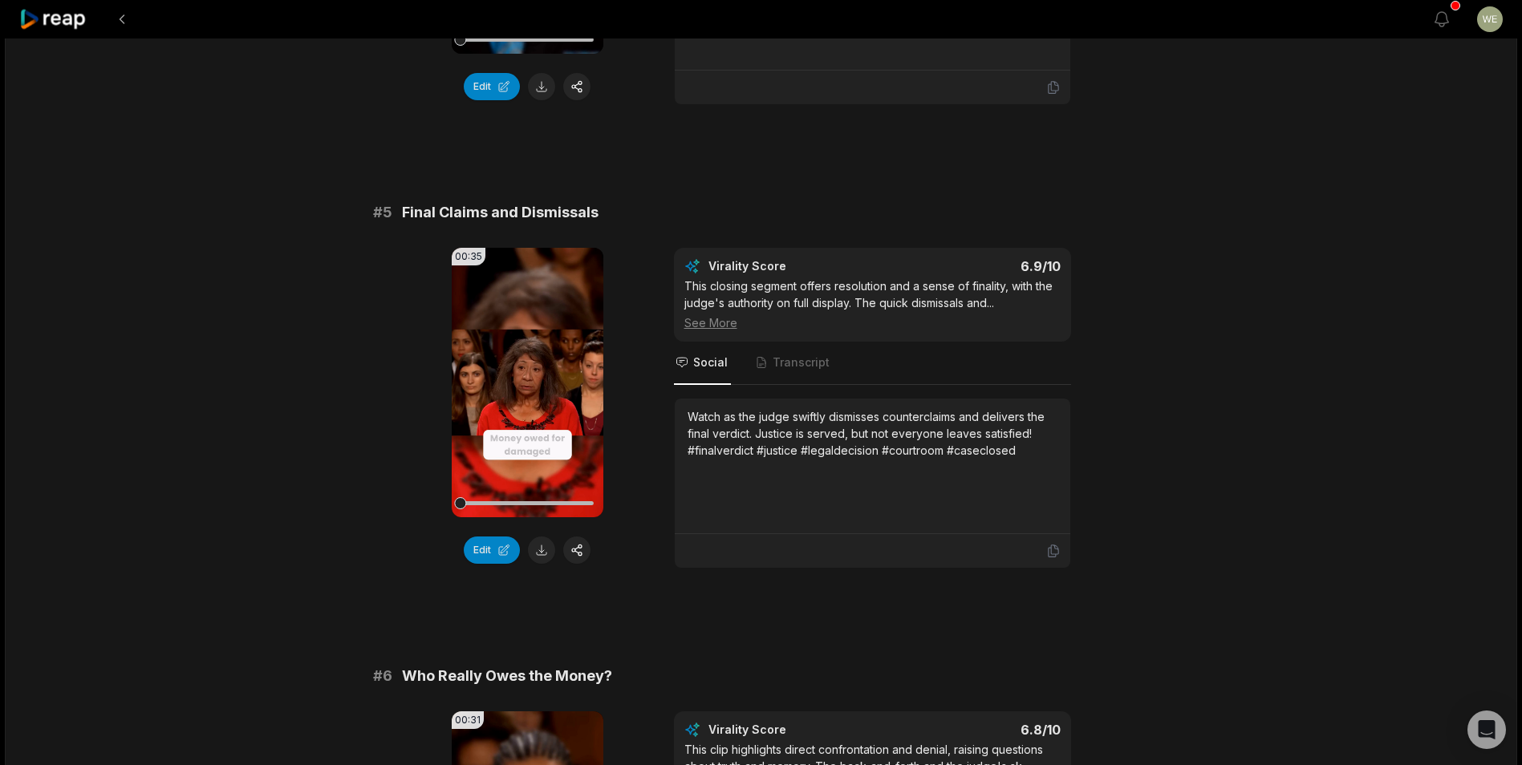
scroll to position [1845, 0]
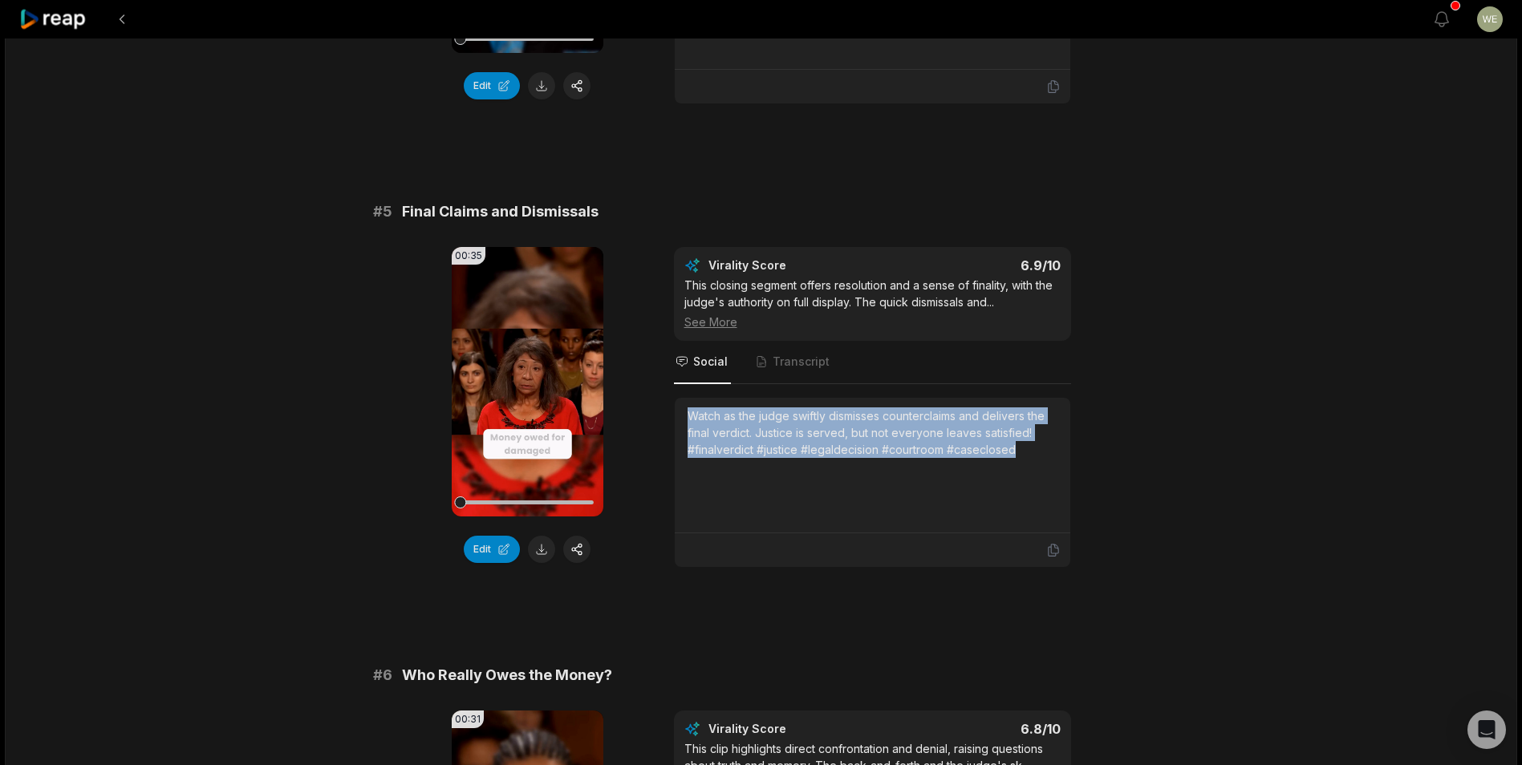
drag, startPoint x: 684, startPoint y: 409, endPoint x: 1024, endPoint y: 457, distance: 342.7
click at [1024, 457] on div "Watch as the judge swiftly dismisses counterclaims and delivers the final verdi…" at bounding box center [872, 466] width 395 height 136
drag, startPoint x: 1024, startPoint y: 457, endPoint x: 925, endPoint y: 438, distance: 100.5
copy div "Watch as the judge swiftly dismisses counterclaims and delivers the final verdi…"
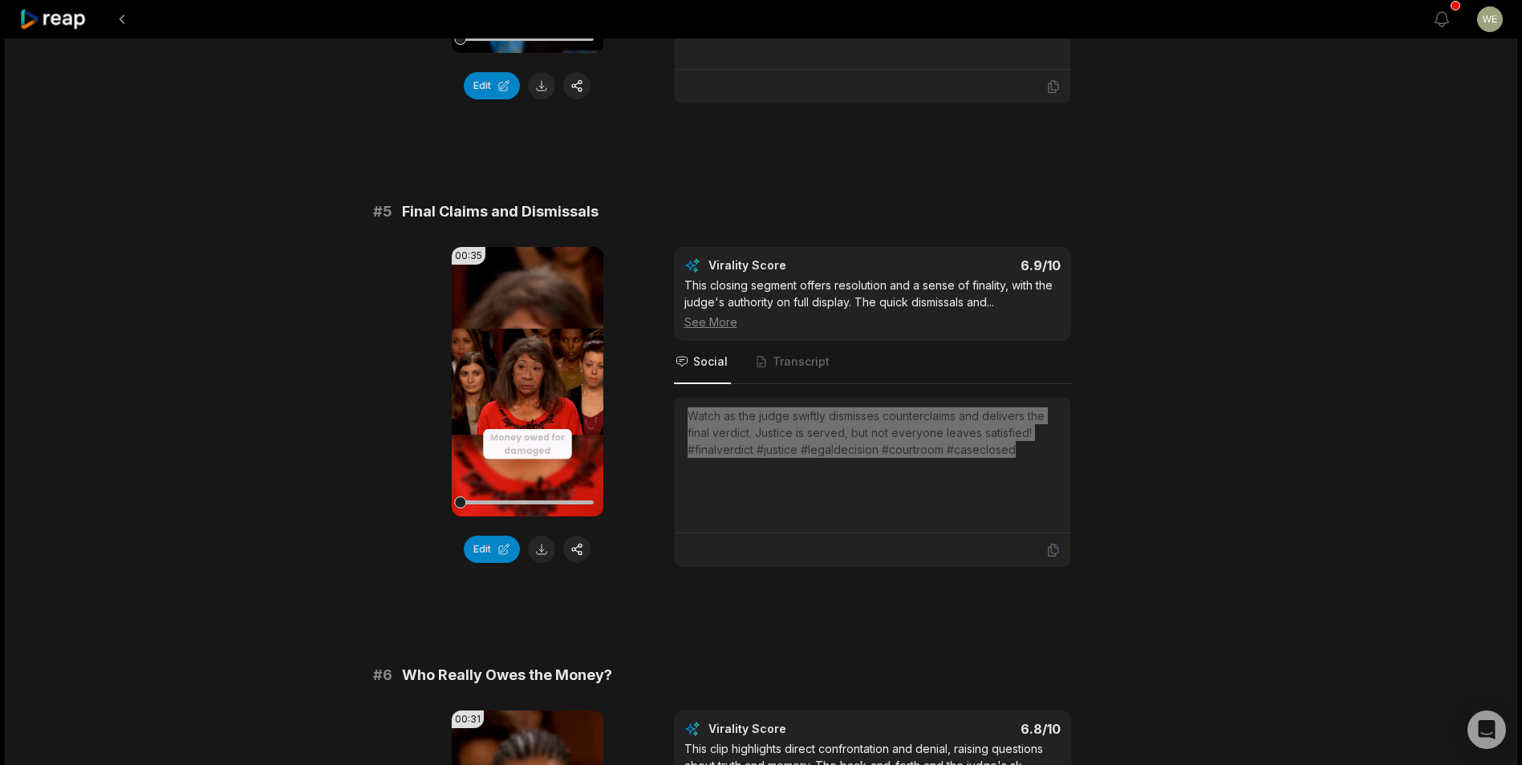
scroll to position [2166, 0]
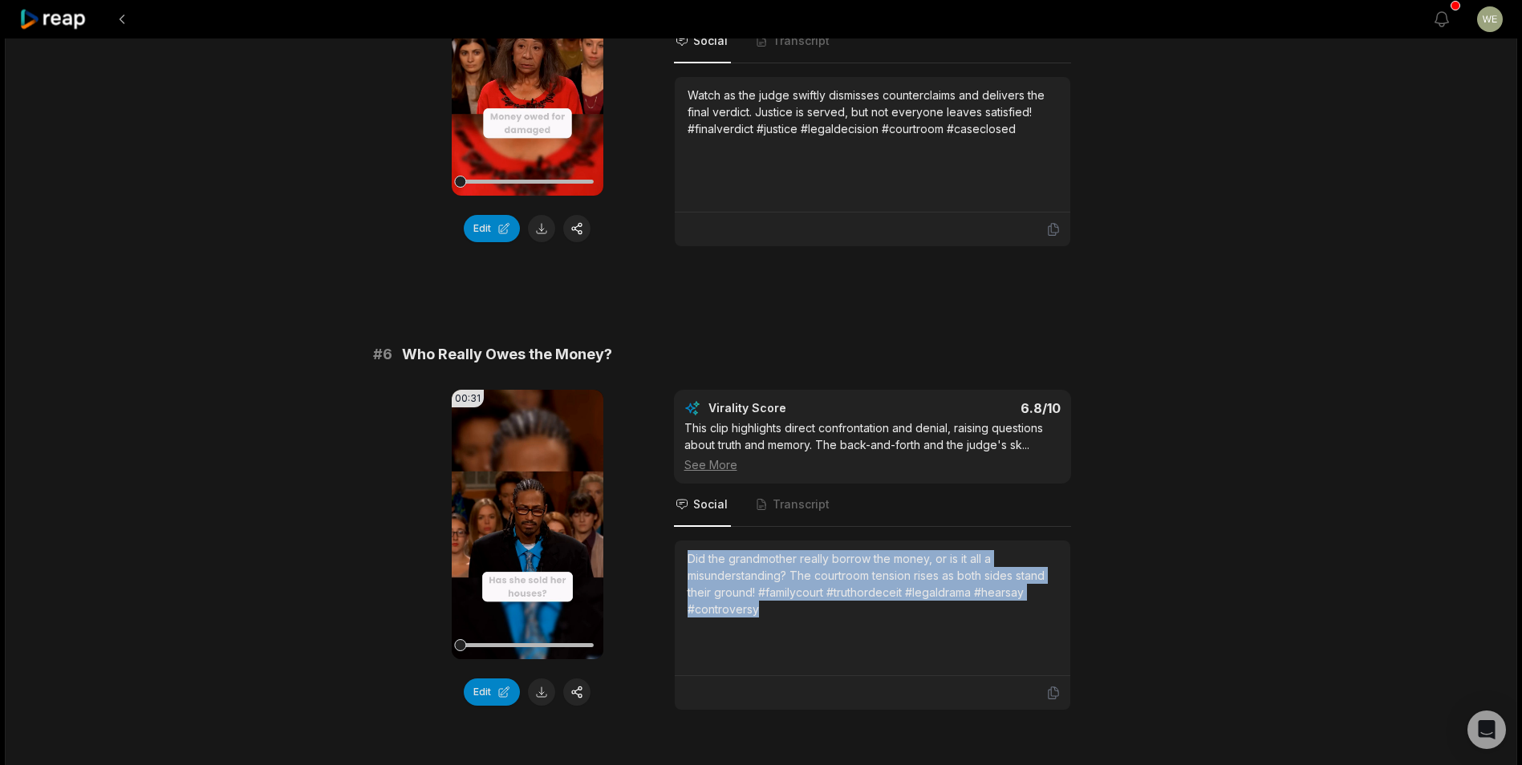
drag, startPoint x: 685, startPoint y: 553, endPoint x: 774, endPoint y: 606, distance: 103.2
click at [774, 606] on div "Did the grandmother really borrow the money, or is it all a misunderstanding? T…" at bounding box center [872, 609] width 395 height 136
drag, startPoint x: 774, startPoint y: 606, endPoint x: 704, endPoint y: 579, distance: 74.6
copy div "Did the grandmother really borrow the money, or is it all a misunderstanding? T…"
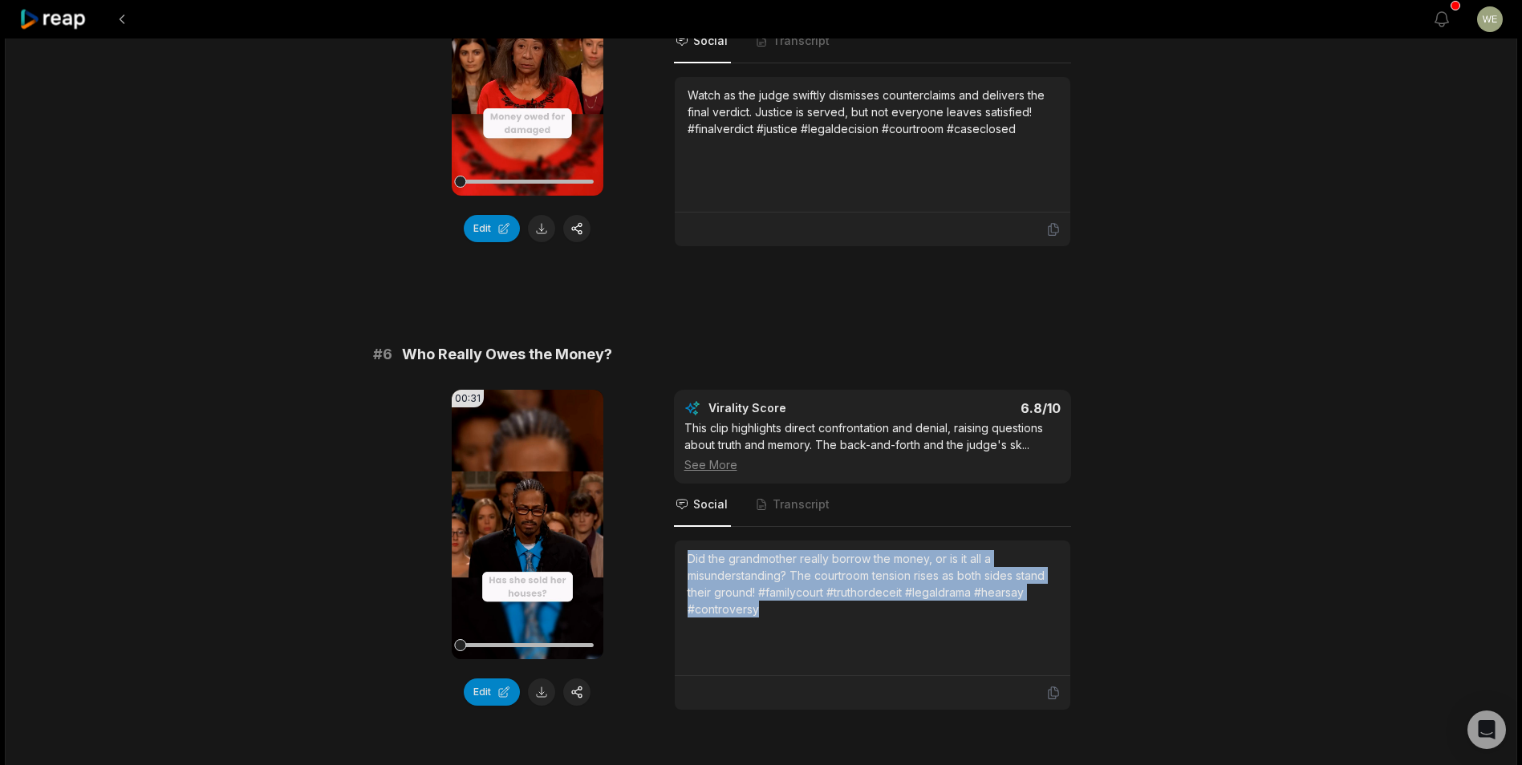
copy div "Did the grandmother really borrow the money, or is it all a misunderstanding? T…"
drag, startPoint x: 98, startPoint y: 387, endPoint x: 874, endPoint y: 476, distance: 781.6
click at [921, 449] on div "This clip highlights direct confrontation and denial, raising questions about t…" at bounding box center [872, 447] width 376 height 54
drag, startPoint x: 774, startPoint y: 625, endPoint x: 685, endPoint y: 553, distance: 114.6
click at [685, 553] on div "Did the grandmother really borrow the money, or is it all a misunderstanding? T…" at bounding box center [872, 609] width 395 height 136
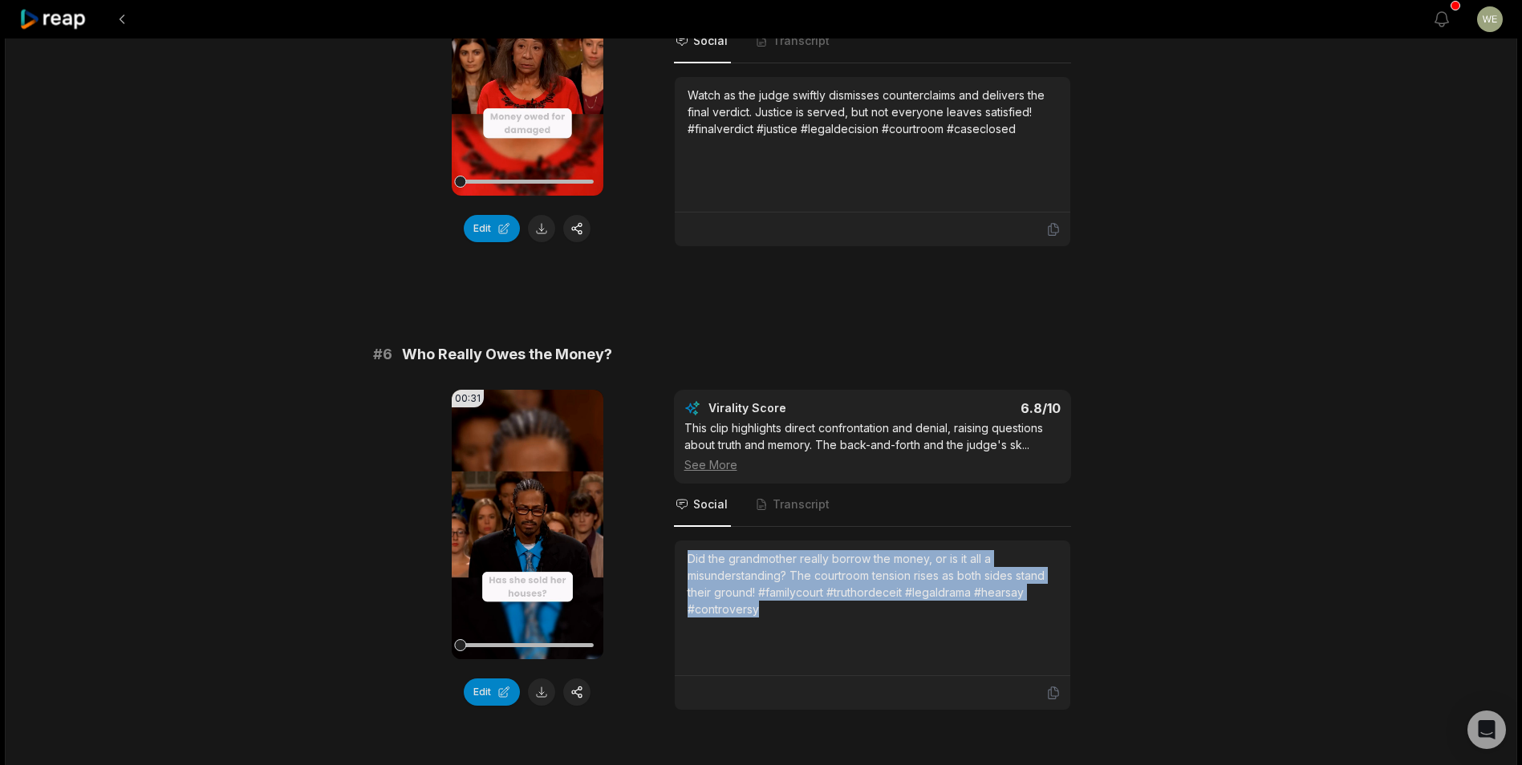
drag, startPoint x: 685, startPoint y: 553, endPoint x: 718, endPoint y: 573, distance: 38.5
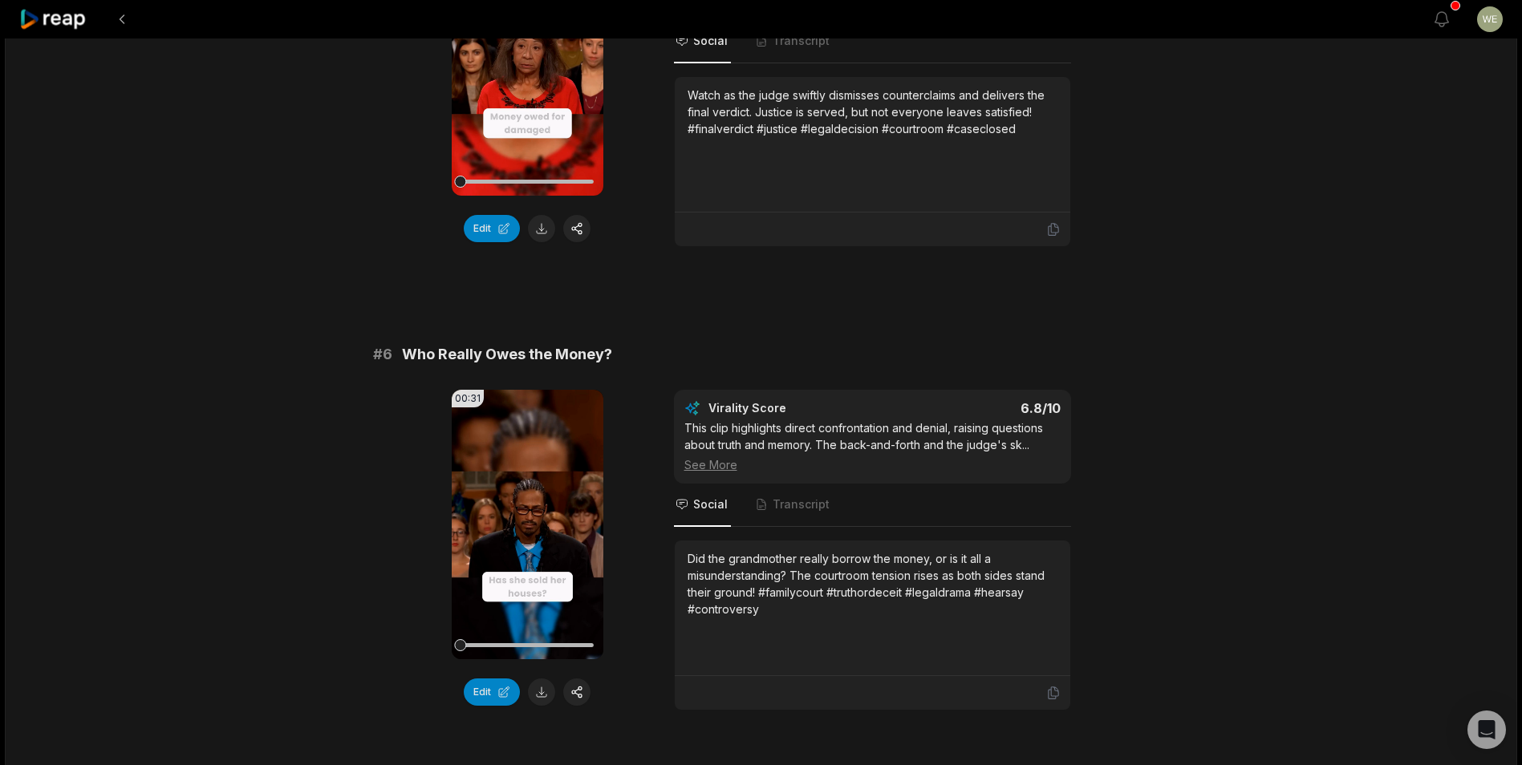
drag, startPoint x: 35, startPoint y: 472, endPoint x: 833, endPoint y: 535, distance: 800.6
click at [889, 524] on nav "Social Transcript" at bounding box center [872, 505] width 397 height 43
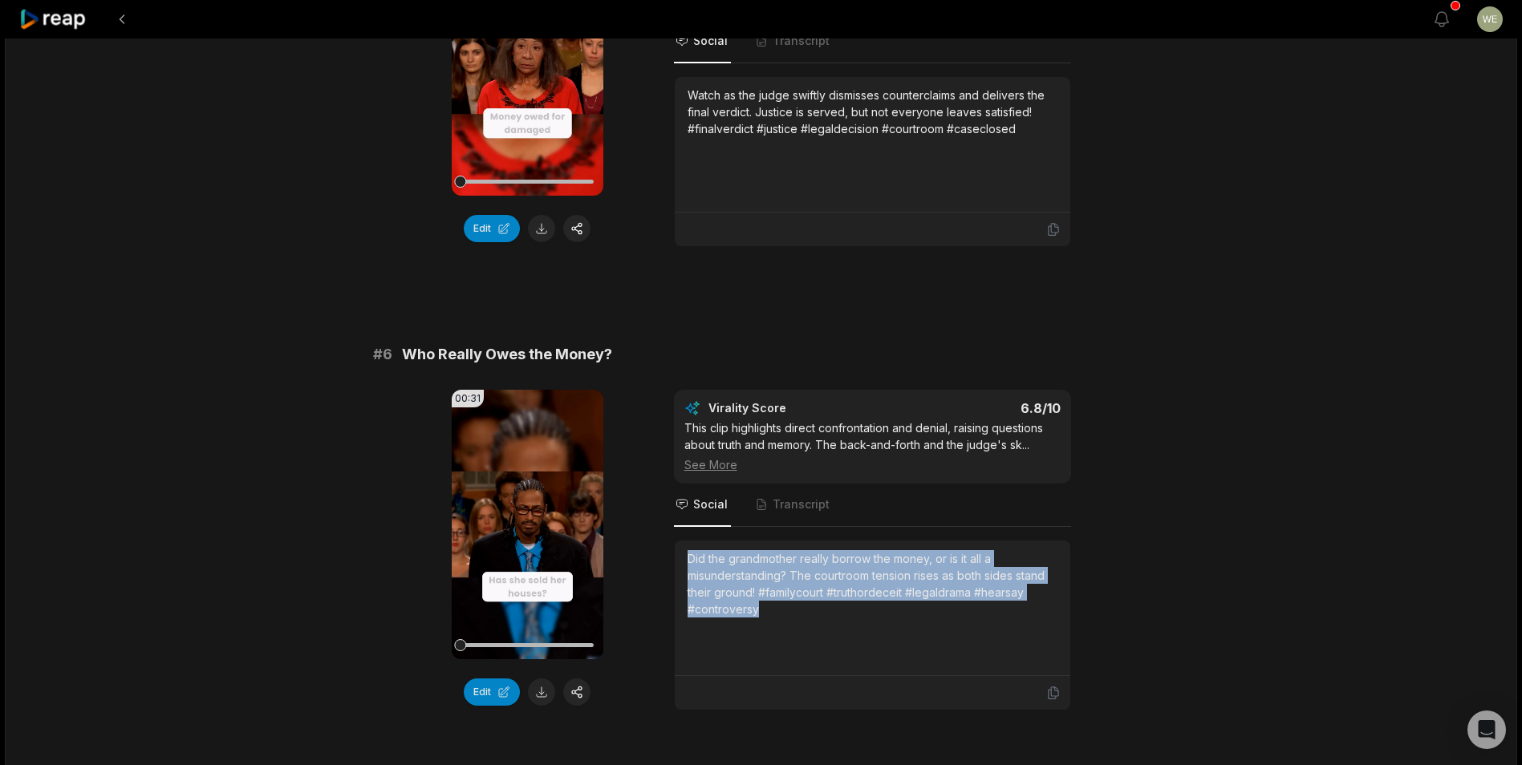
drag, startPoint x: 760, startPoint y: 617, endPoint x: 685, endPoint y: 551, distance: 99.5
click at [685, 551] on div "Did the grandmother really borrow the money, or is it all a misunderstanding? T…" at bounding box center [872, 609] width 395 height 136
drag, startPoint x: 685, startPoint y: 551, endPoint x: 708, endPoint y: 572, distance: 31.2
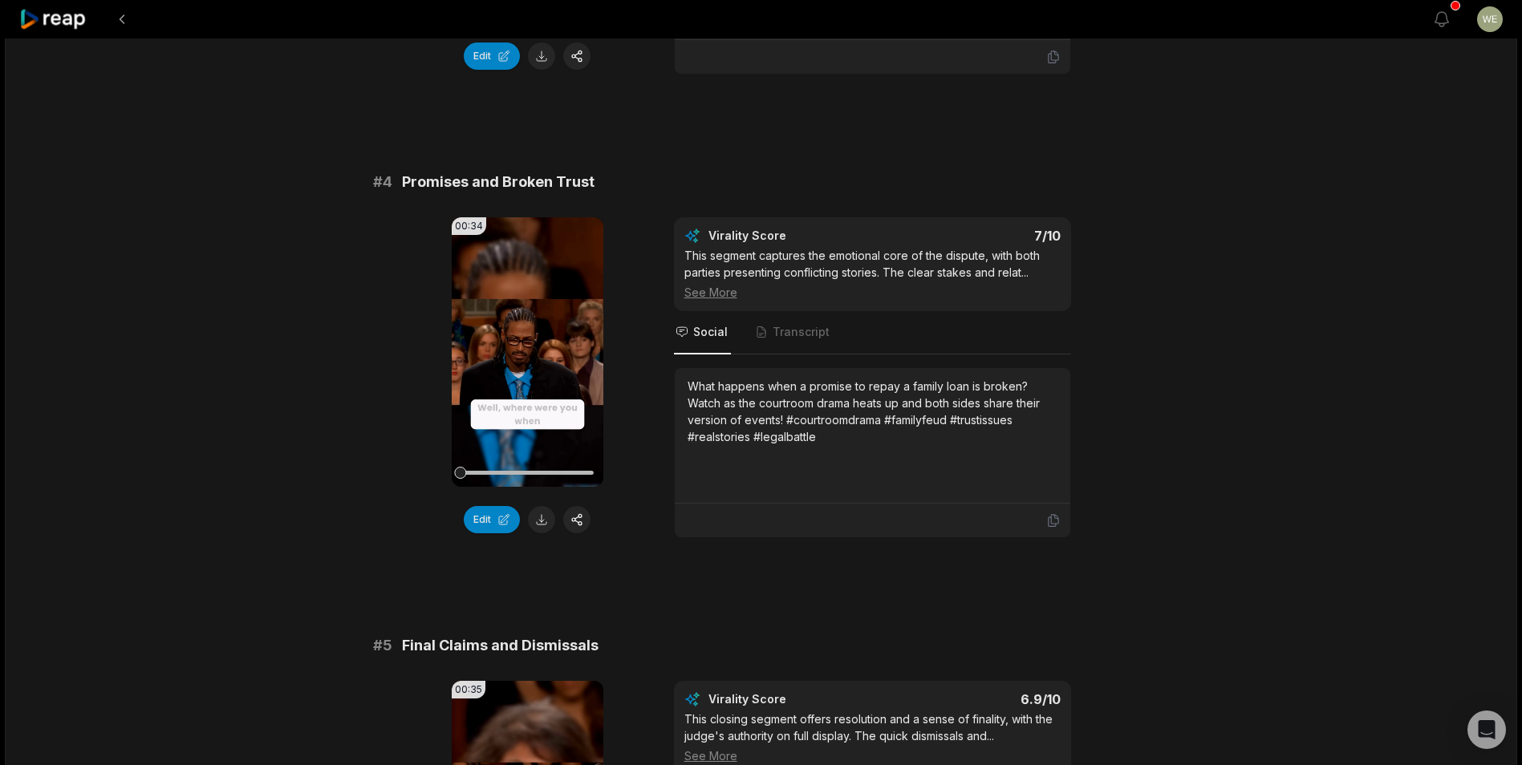
scroll to position [1350, 0]
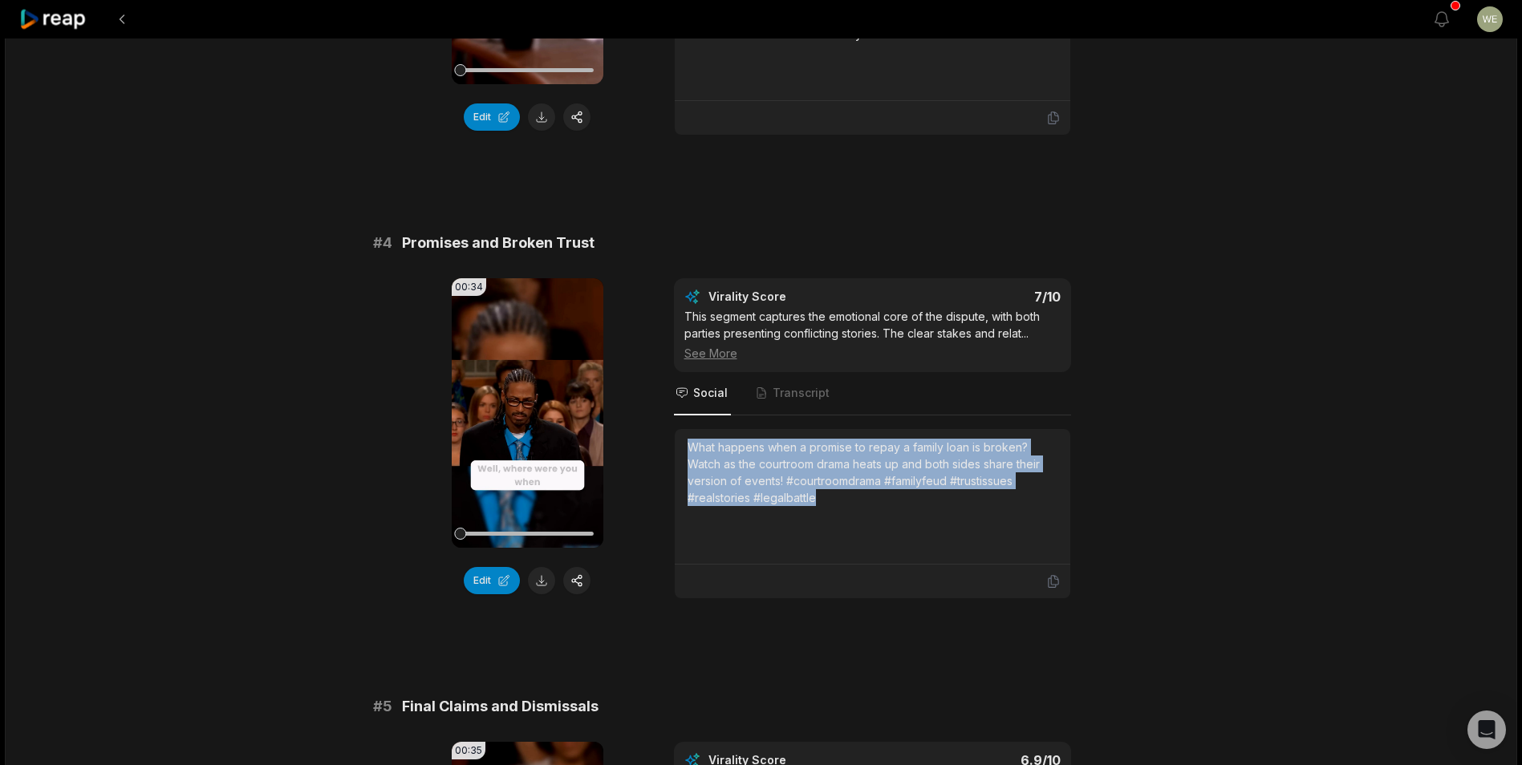
drag, startPoint x: 690, startPoint y: 444, endPoint x: 893, endPoint y: 495, distance: 209.1
click at [893, 495] on div "What happens when a promise to repay a family loan is broken? Watch as the cour…" at bounding box center [872, 472] width 370 height 67
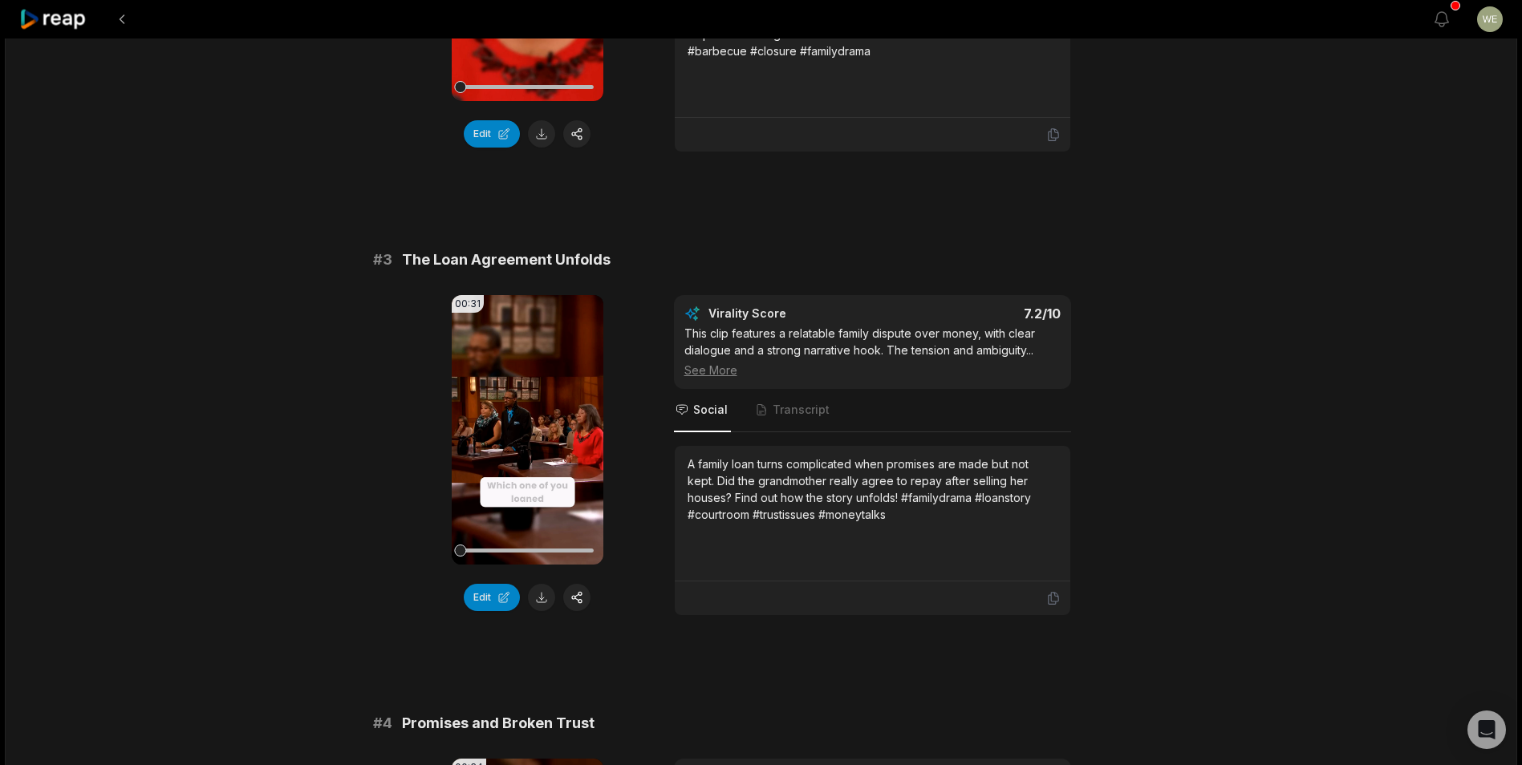
scroll to position [869, 0]
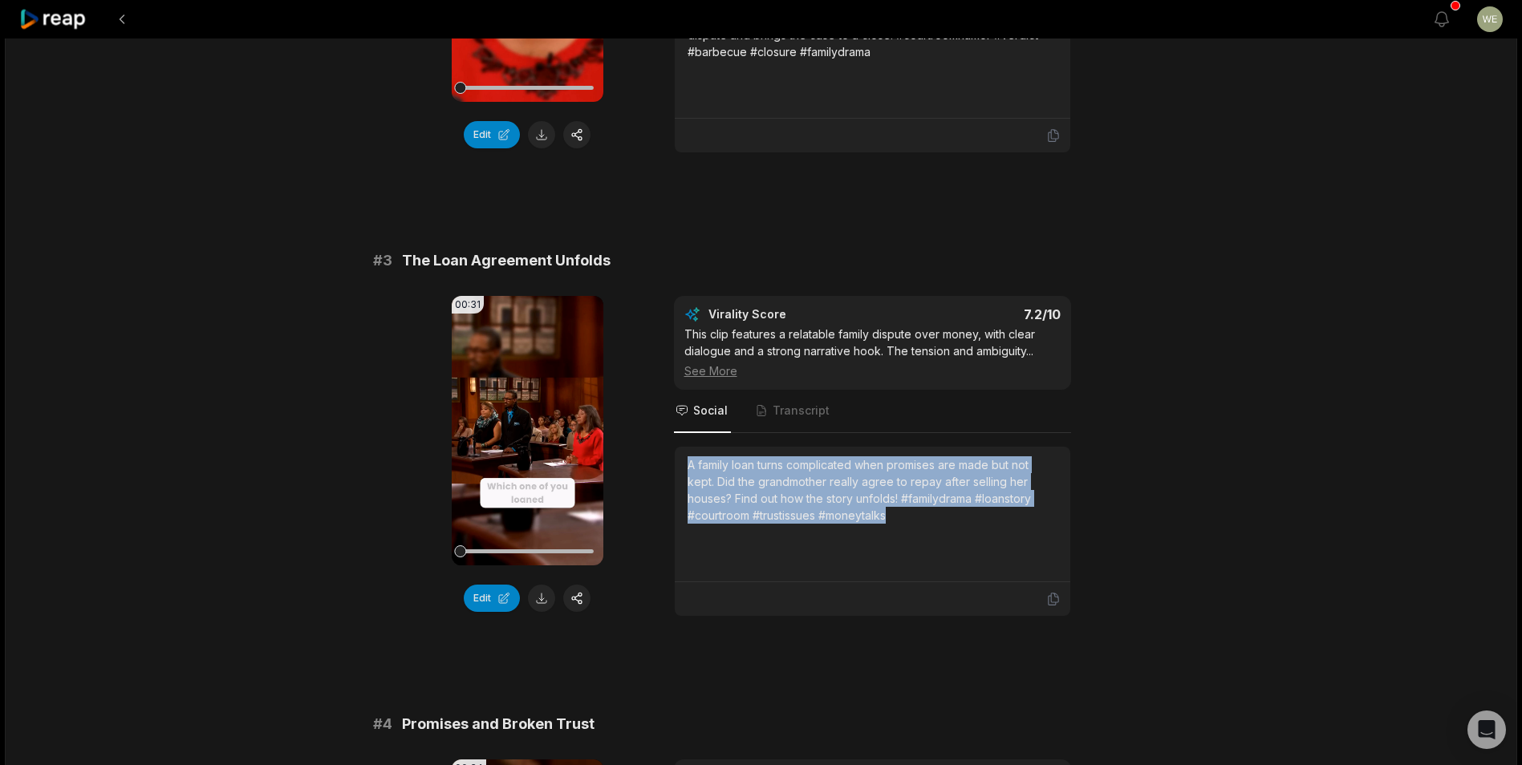
drag, startPoint x: 682, startPoint y: 465, endPoint x: 919, endPoint y: 530, distance: 246.2
click at [919, 530] on div "A family loan turns complicated when promises are made but not kept. Did the gr…" at bounding box center [872, 515] width 395 height 136
drag, startPoint x: 919, startPoint y: 530, endPoint x: 810, endPoint y: 508, distance: 111.4
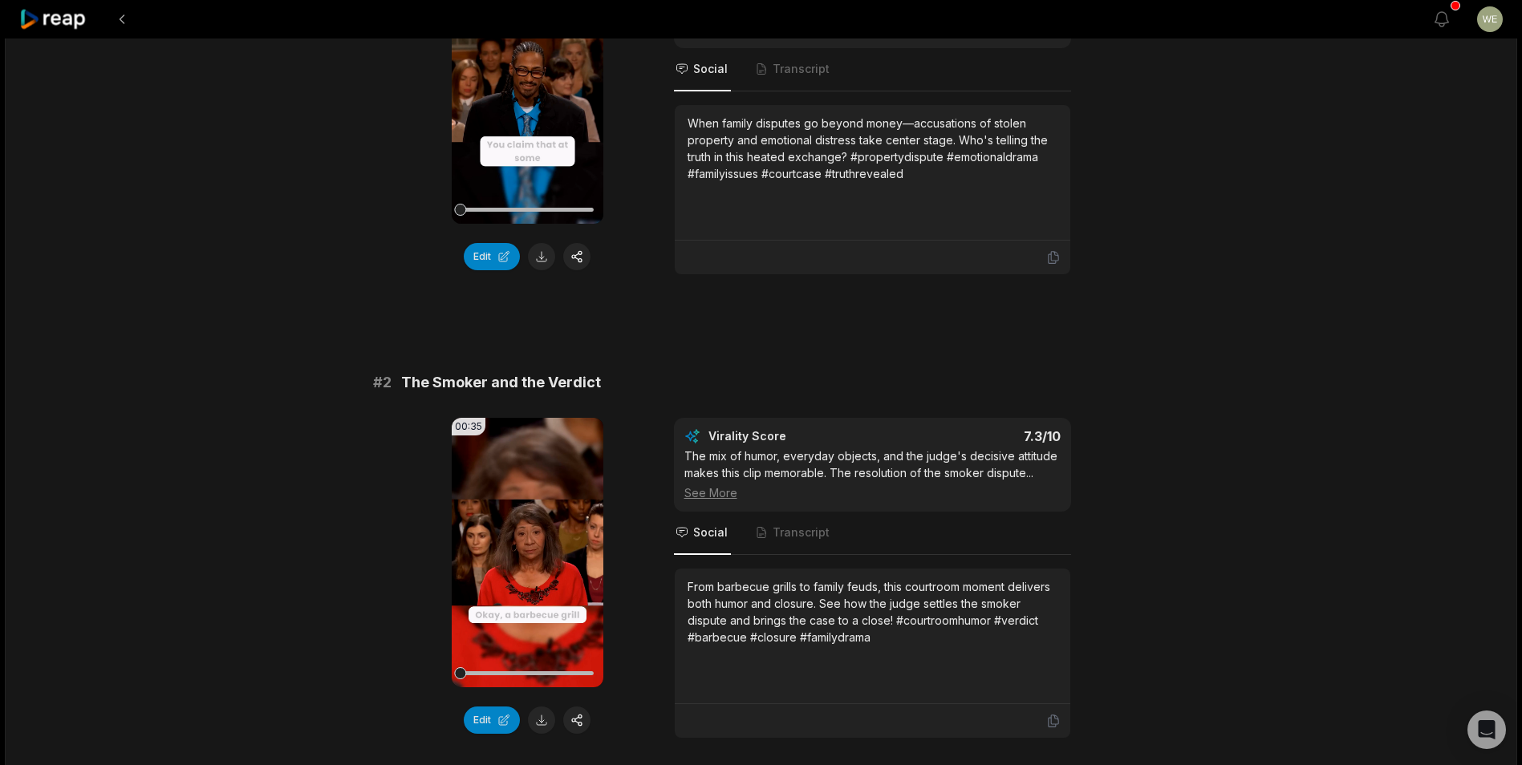
scroll to position [227, 0]
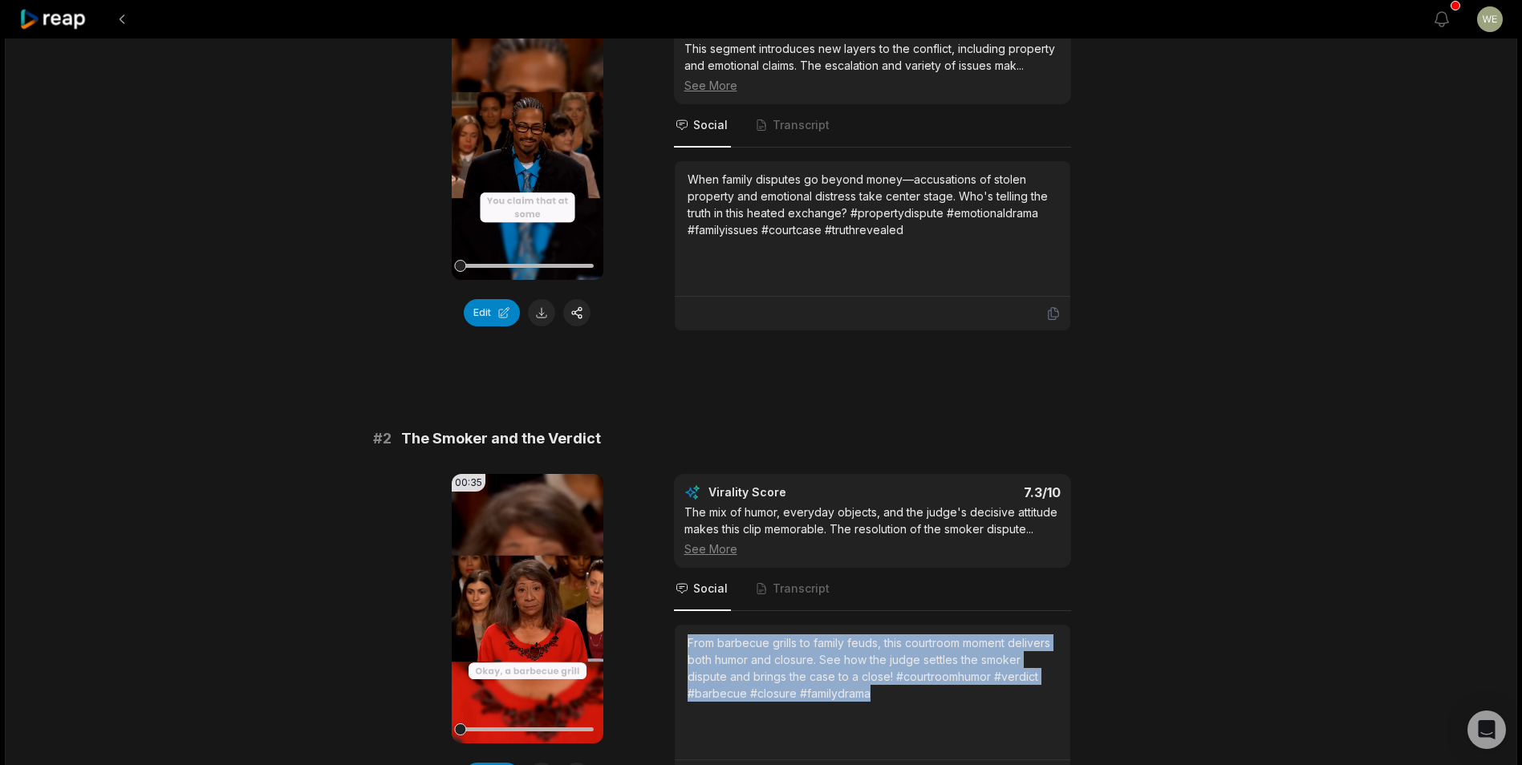
drag, startPoint x: 688, startPoint y: 642, endPoint x: 943, endPoint y: 695, distance: 260.5
click at [943, 695] on div "From barbecue grills to family feuds, this courtroom moment delivers both humor…" at bounding box center [872, 667] width 370 height 67
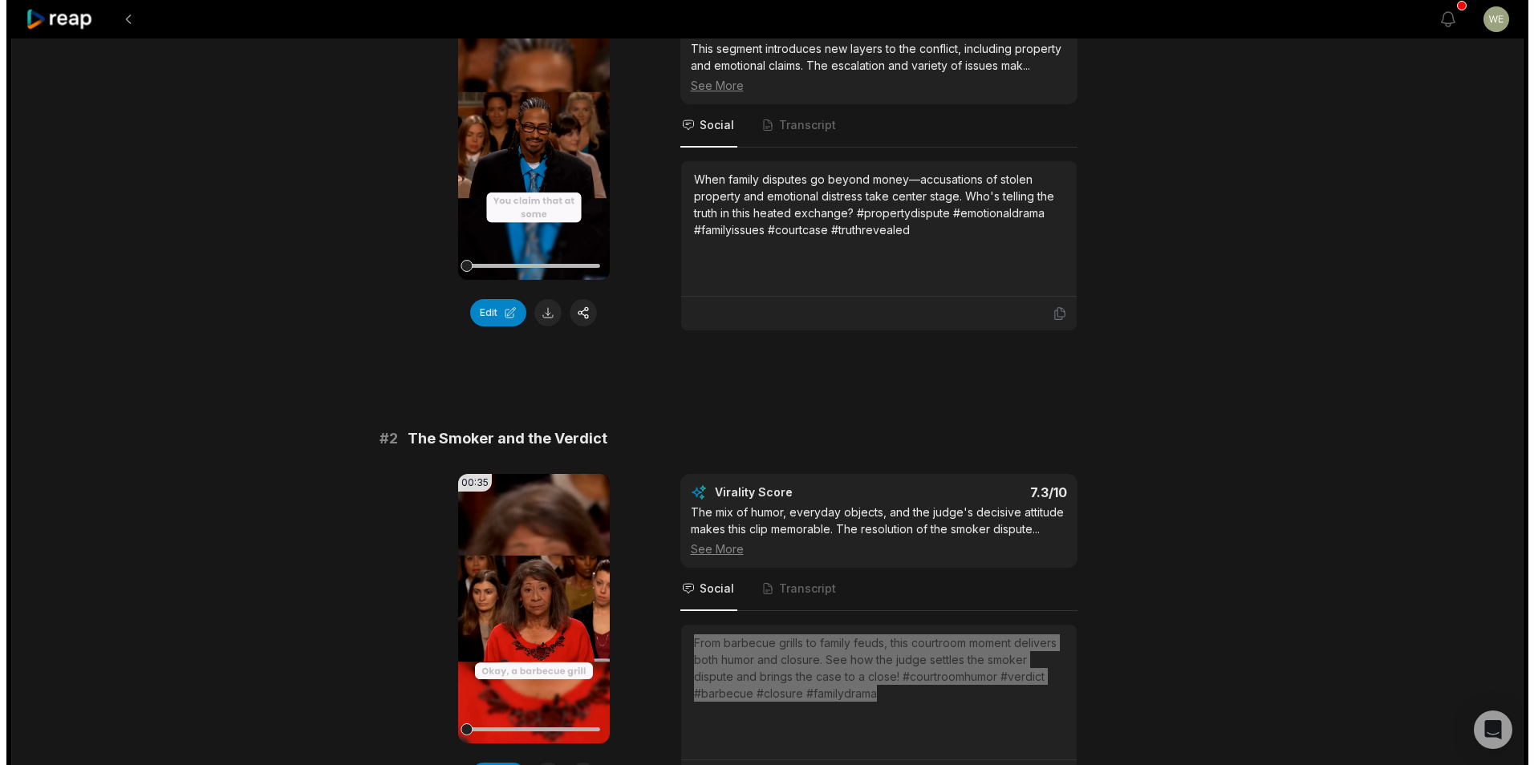
scroll to position [0, 0]
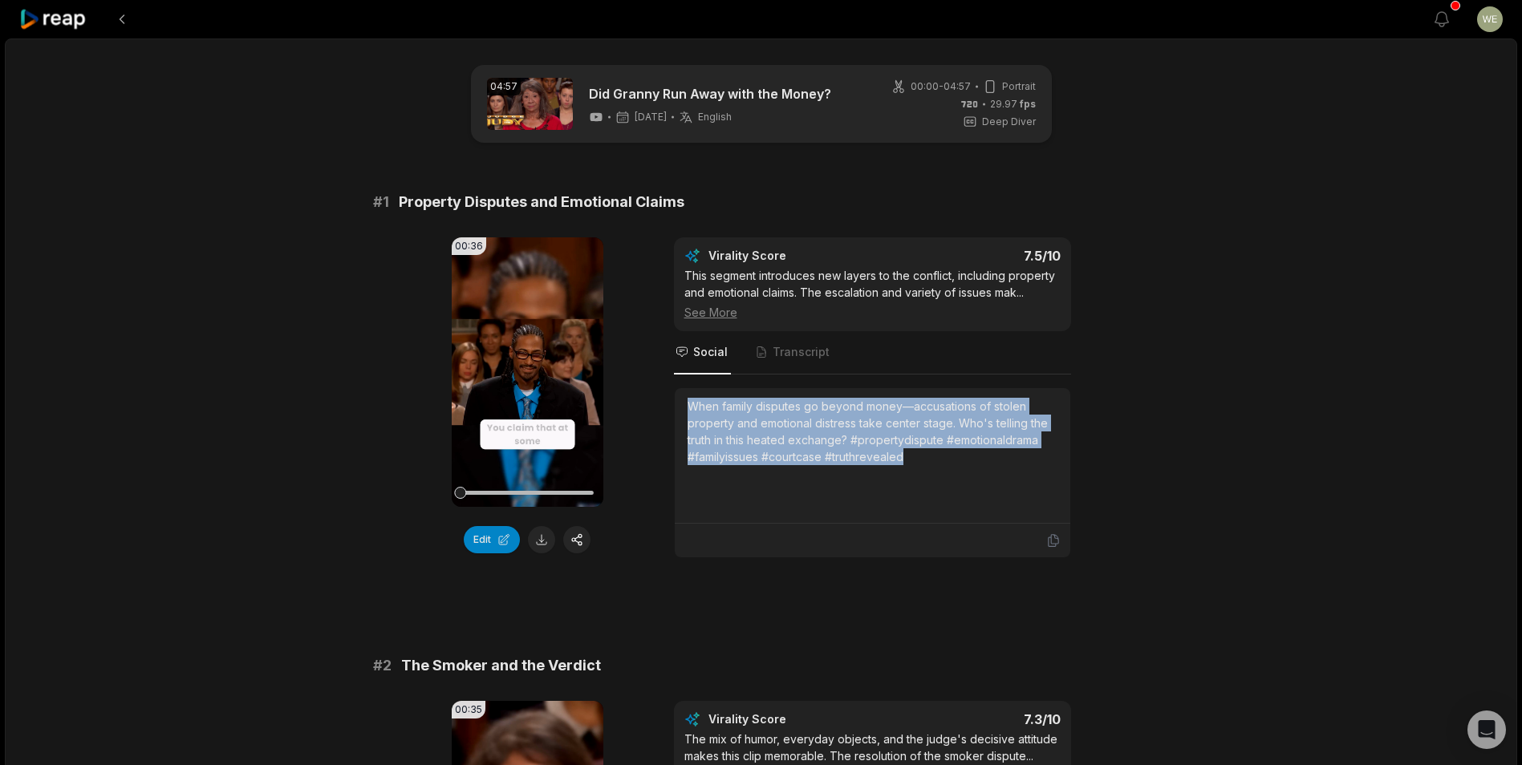
drag, startPoint x: 687, startPoint y: 403, endPoint x: 990, endPoint y: 464, distance: 308.7
click at [990, 464] on div "When family disputes go beyond money—accusations of stolen property and emotion…" at bounding box center [872, 431] width 370 height 67
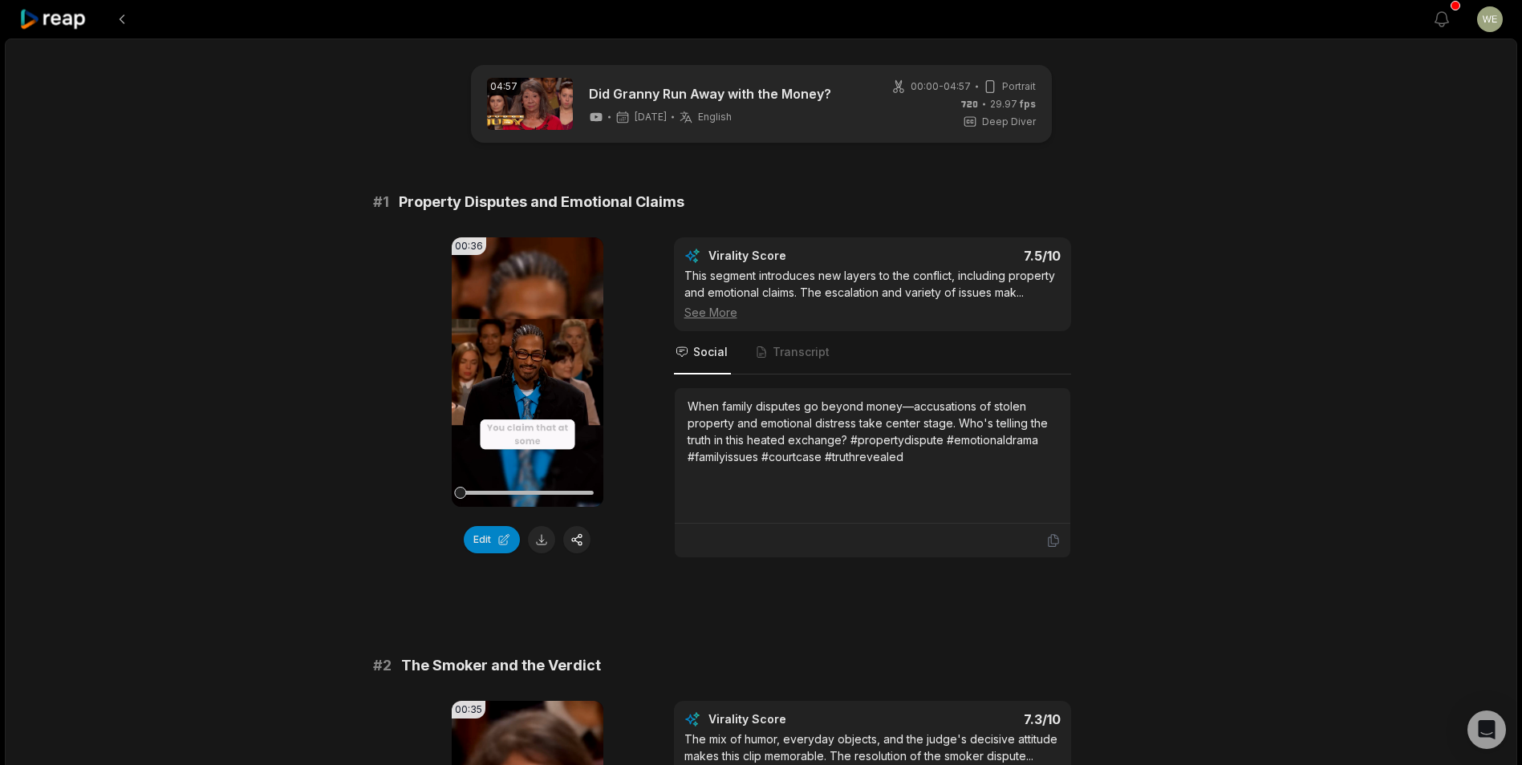
drag, startPoint x: 326, startPoint y: 254, endPoint x: 145, endPoint y: 92, distance: 242.5
click at [75, 15] on icon at bounding box center [53, 20] width 68 height 22
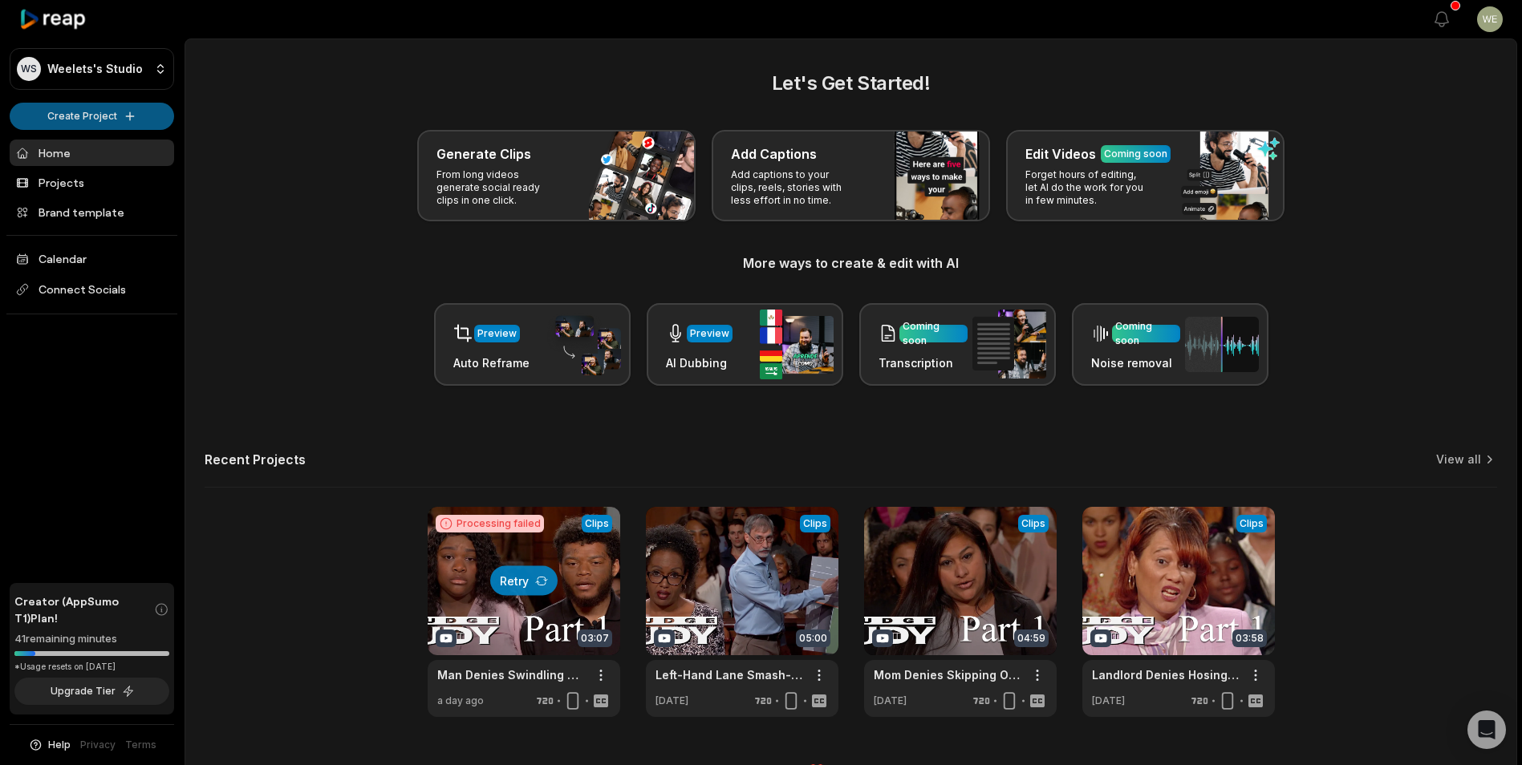
click at [89, 123] on html "WS Weelets's Studio Create Project Home Projects Brand template Calendar Connec…" at bounding box center [761, 382] width 1522 height 765
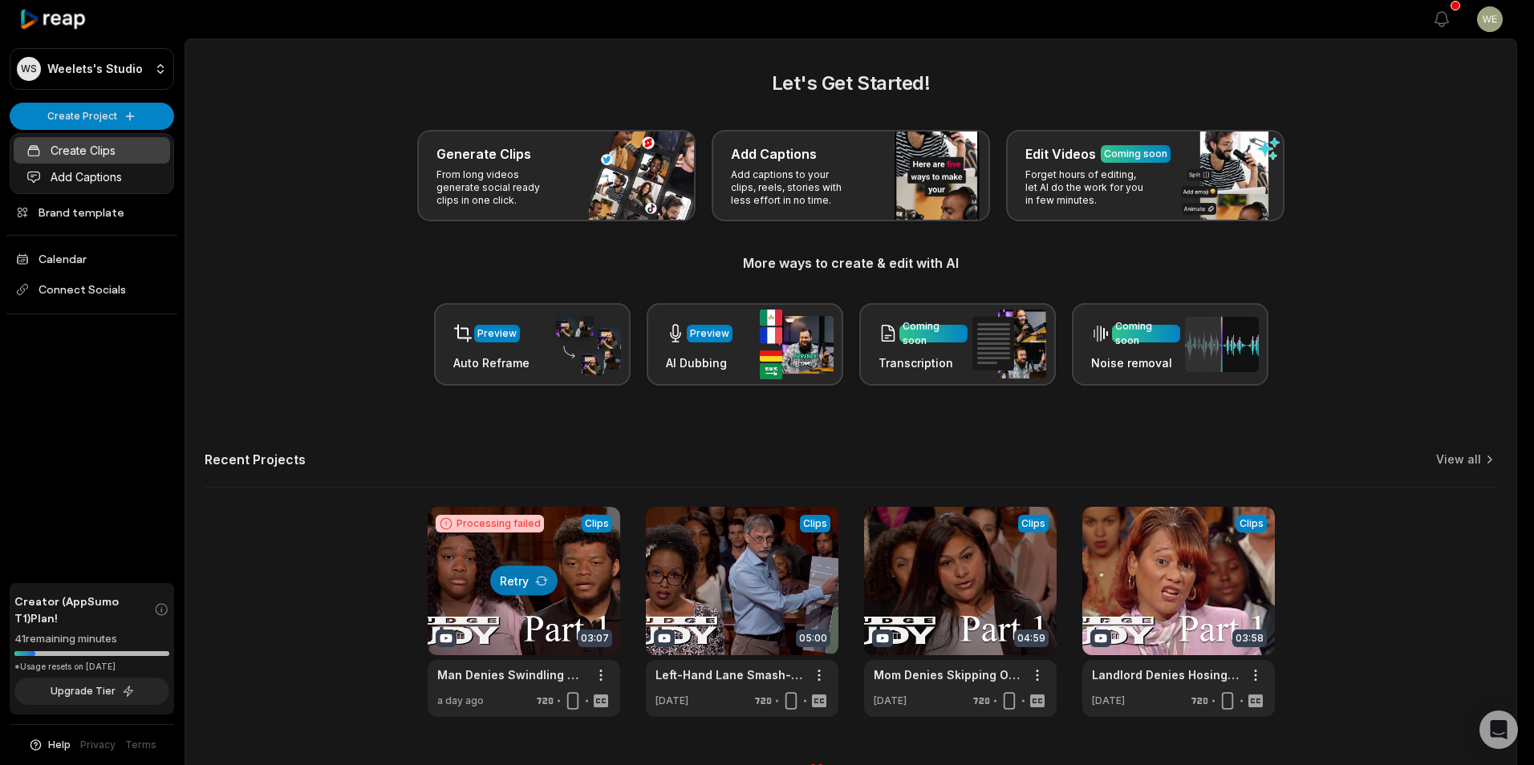
click at [75, 142] on link "Create Clips" at bounding box center [92, 150] width 156 height 26
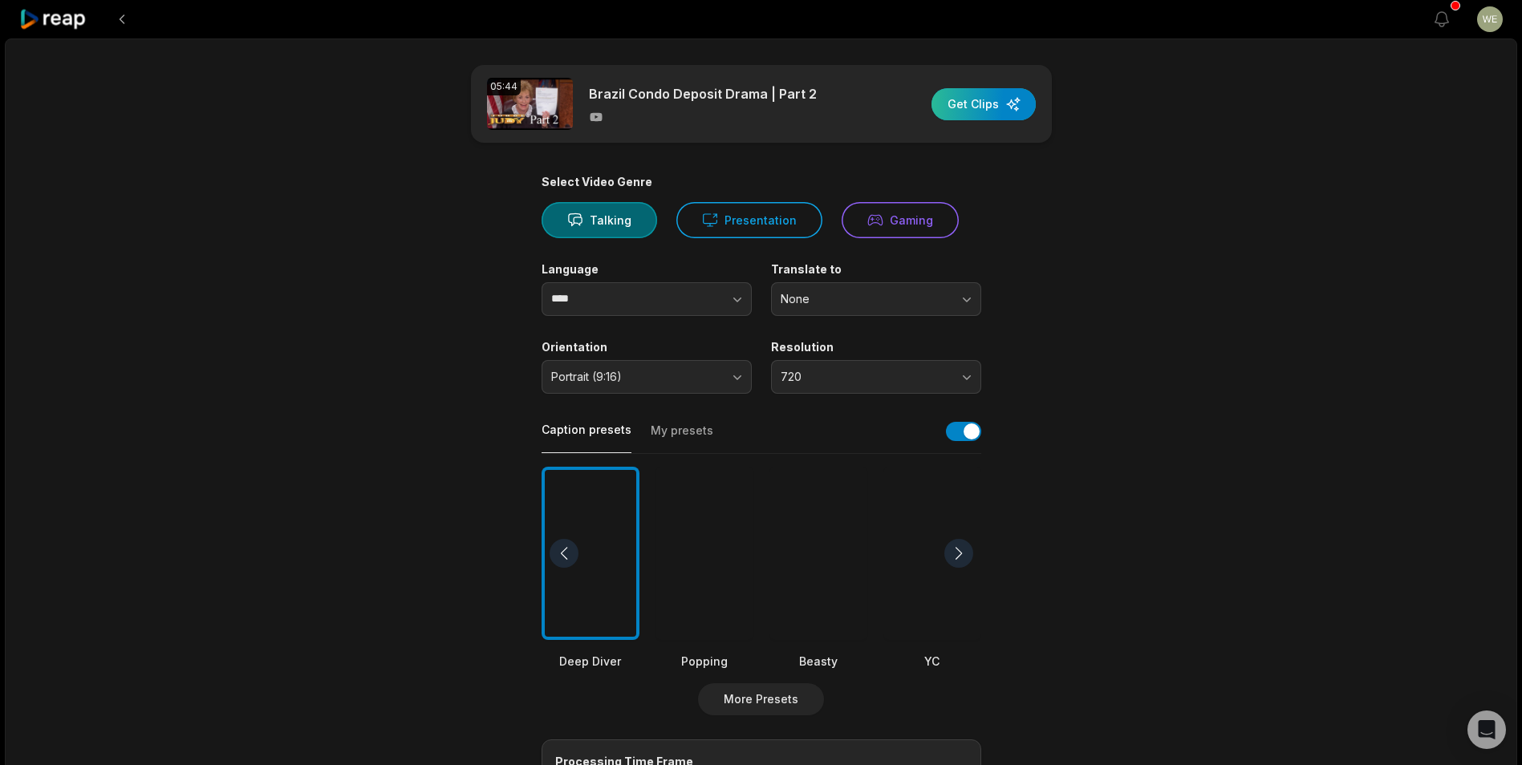
click at [992, 110] on div "button" at bounding box center [983, 104] width 104 height 32
